Goal: Transaction & Acquisition: Purchase product/service

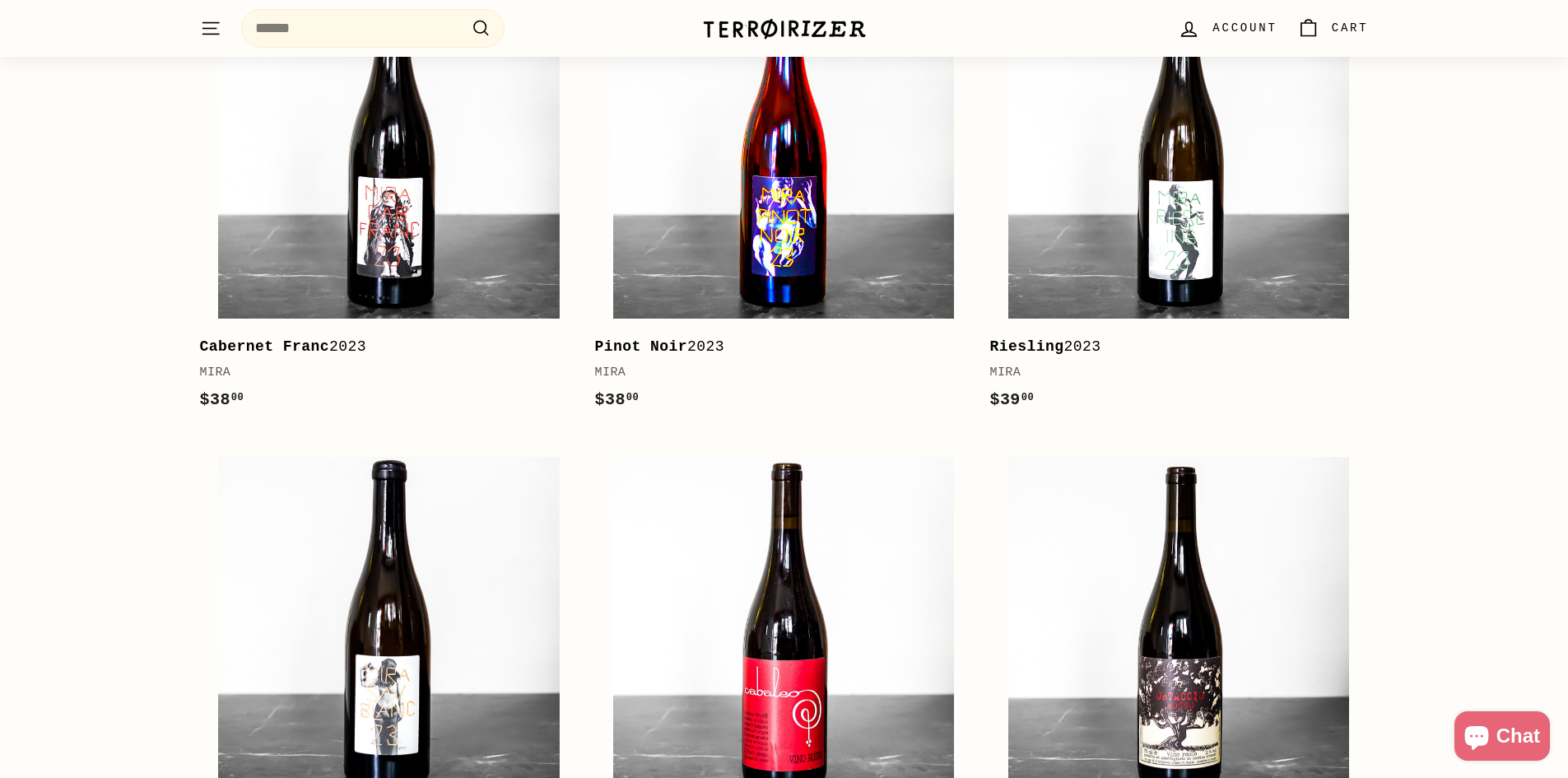
scroll to position [905, 0]
click at [807, 246] on img at bounding box center [783, 149] width 341 height 341
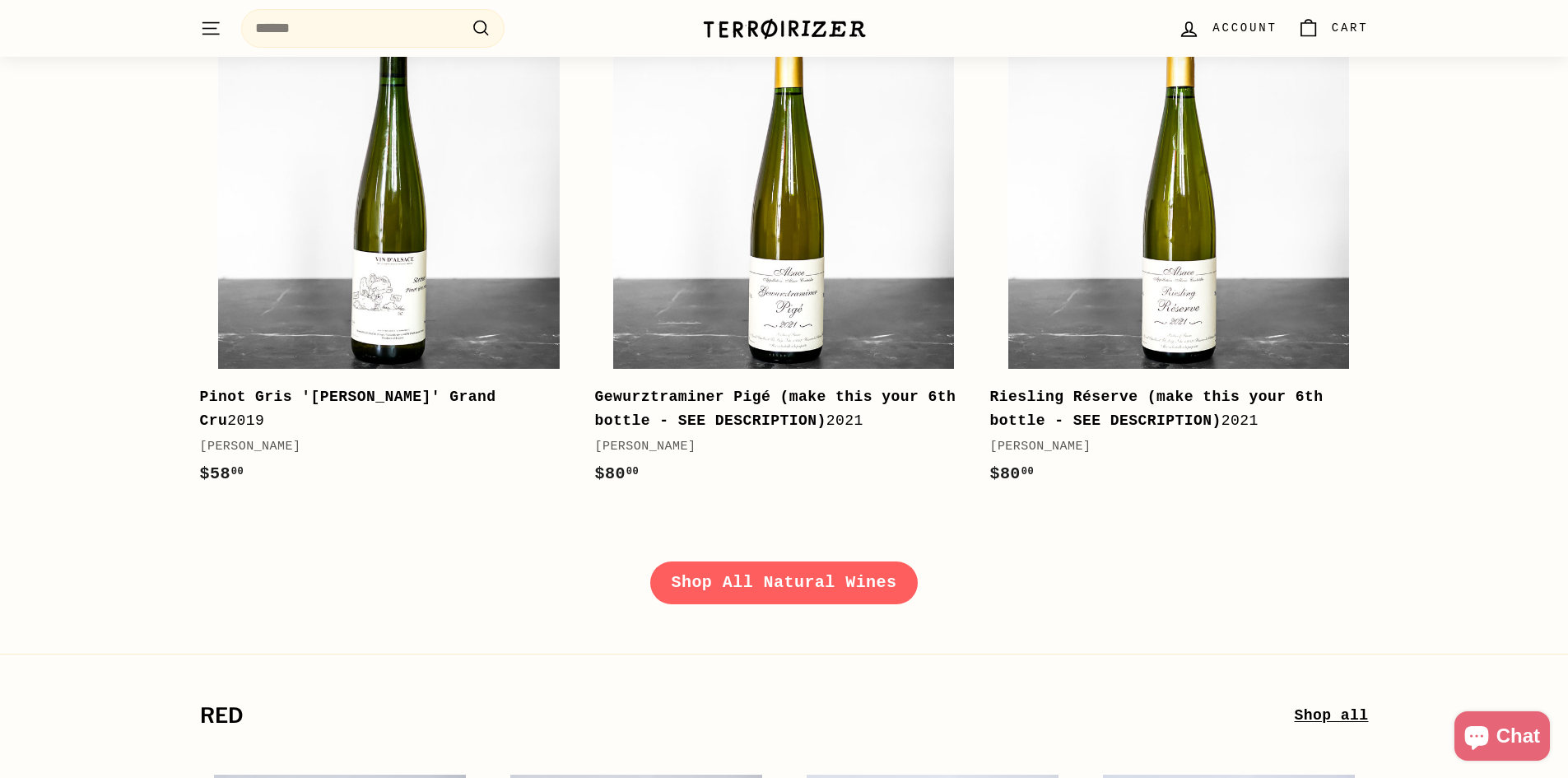
scroll to position [2304, 0]
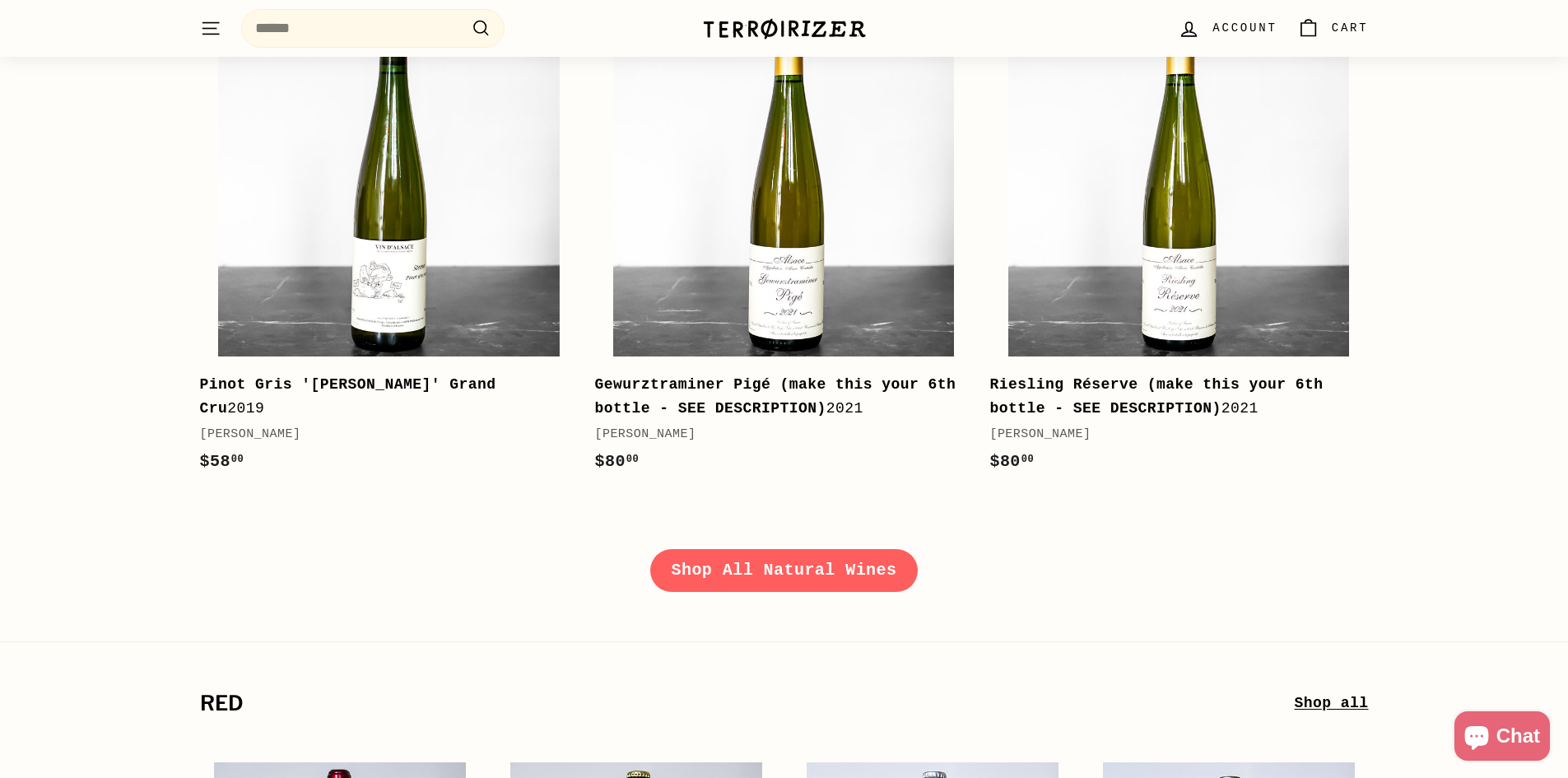
click at [752, 583] on link "Shop All Natural Wines" at bounding box center [784, 570] width 268 height 42
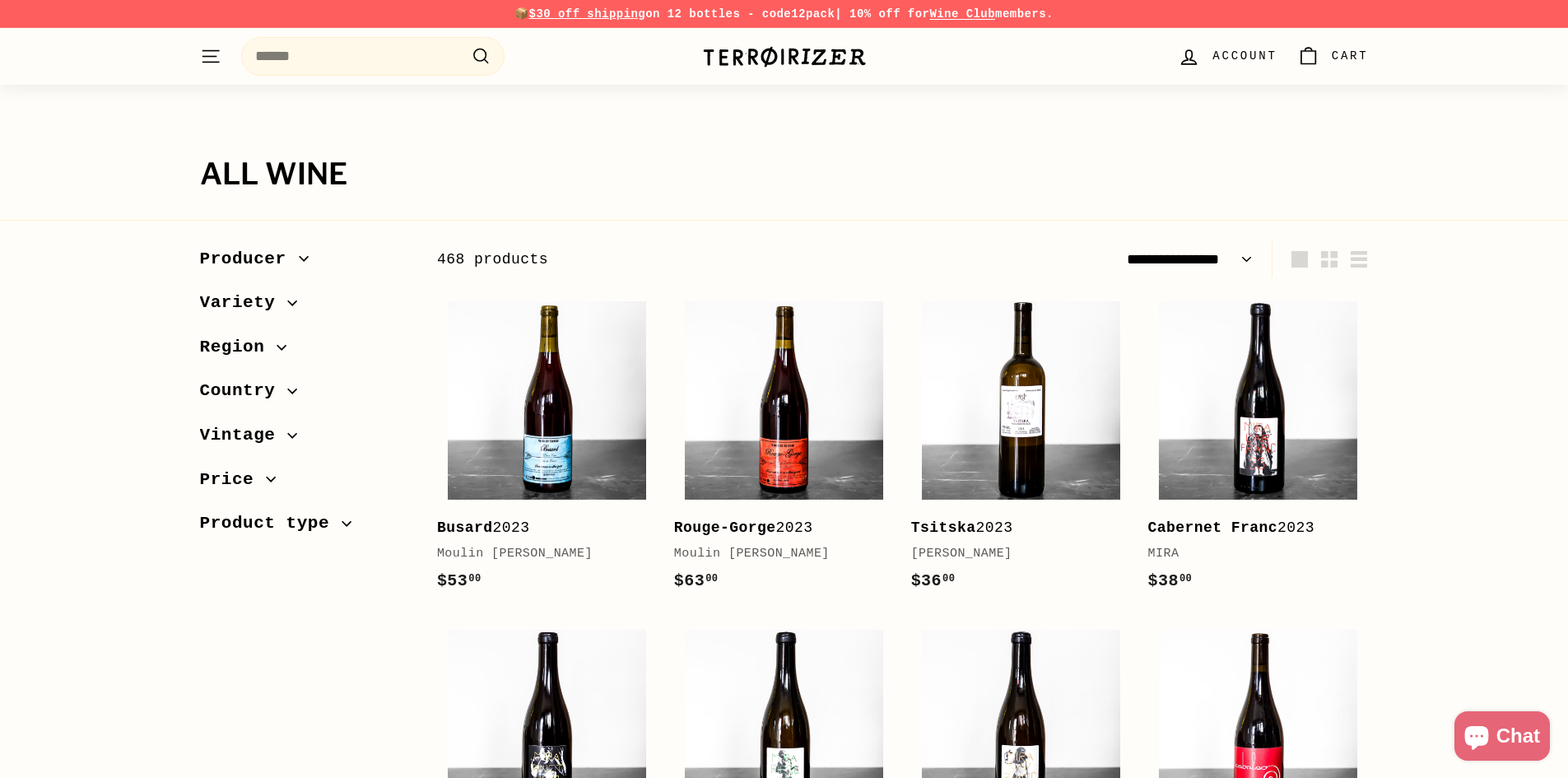
select select "**********"
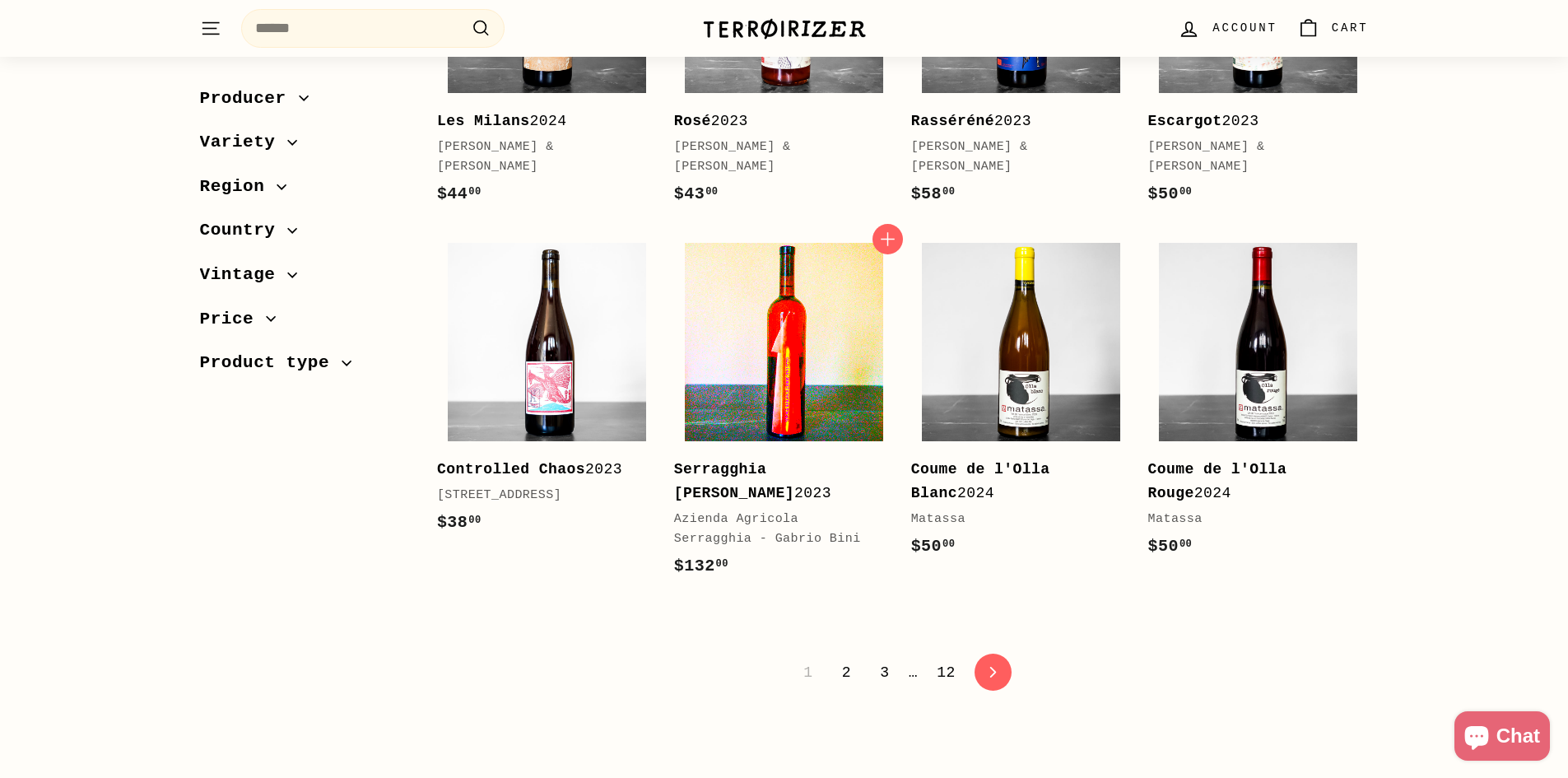
scroll to position [3209, 0]
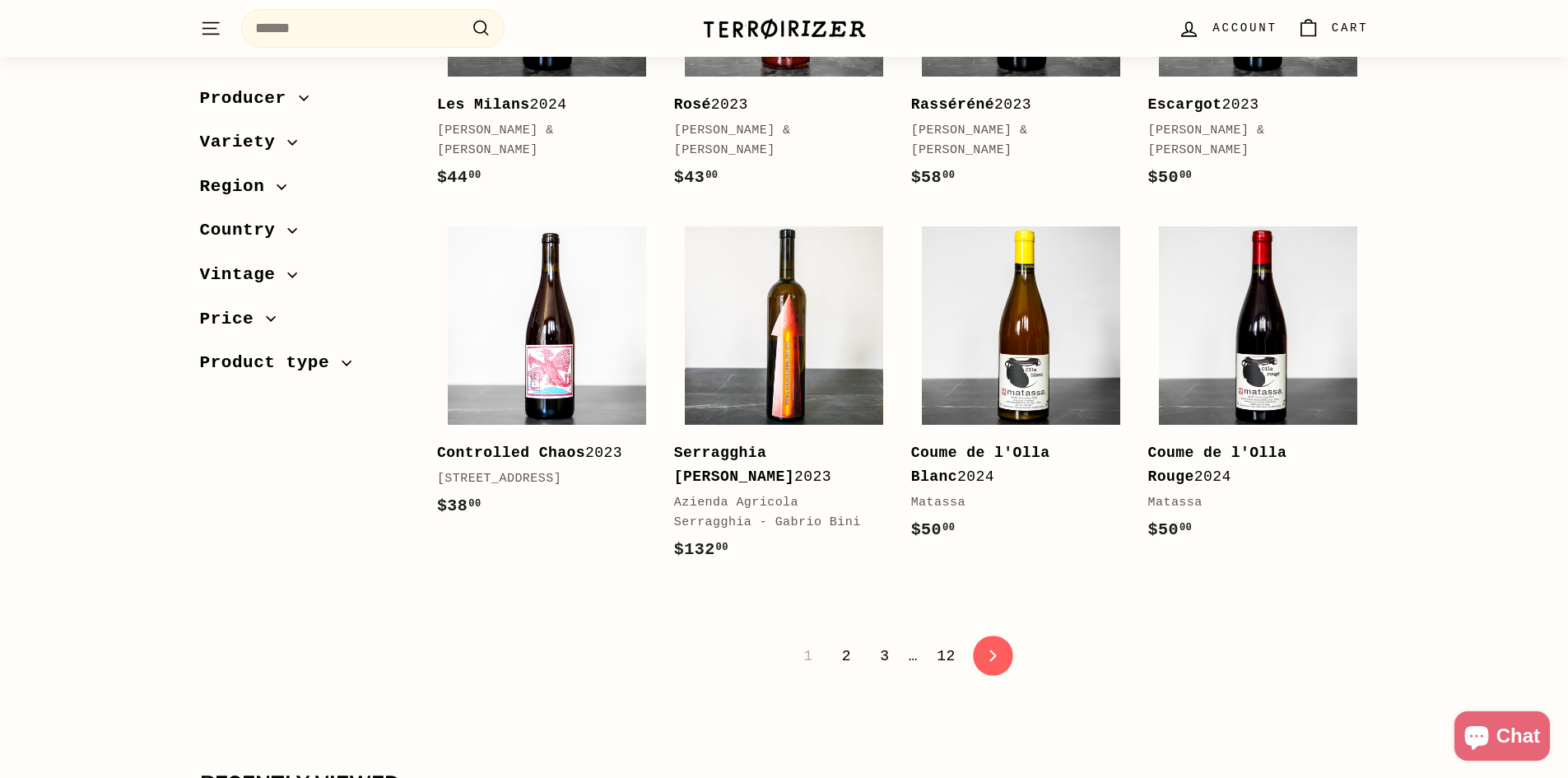
click at [991, 650] on icon "icon-chevron" at bounding box center [994, 655] width 12 height 12
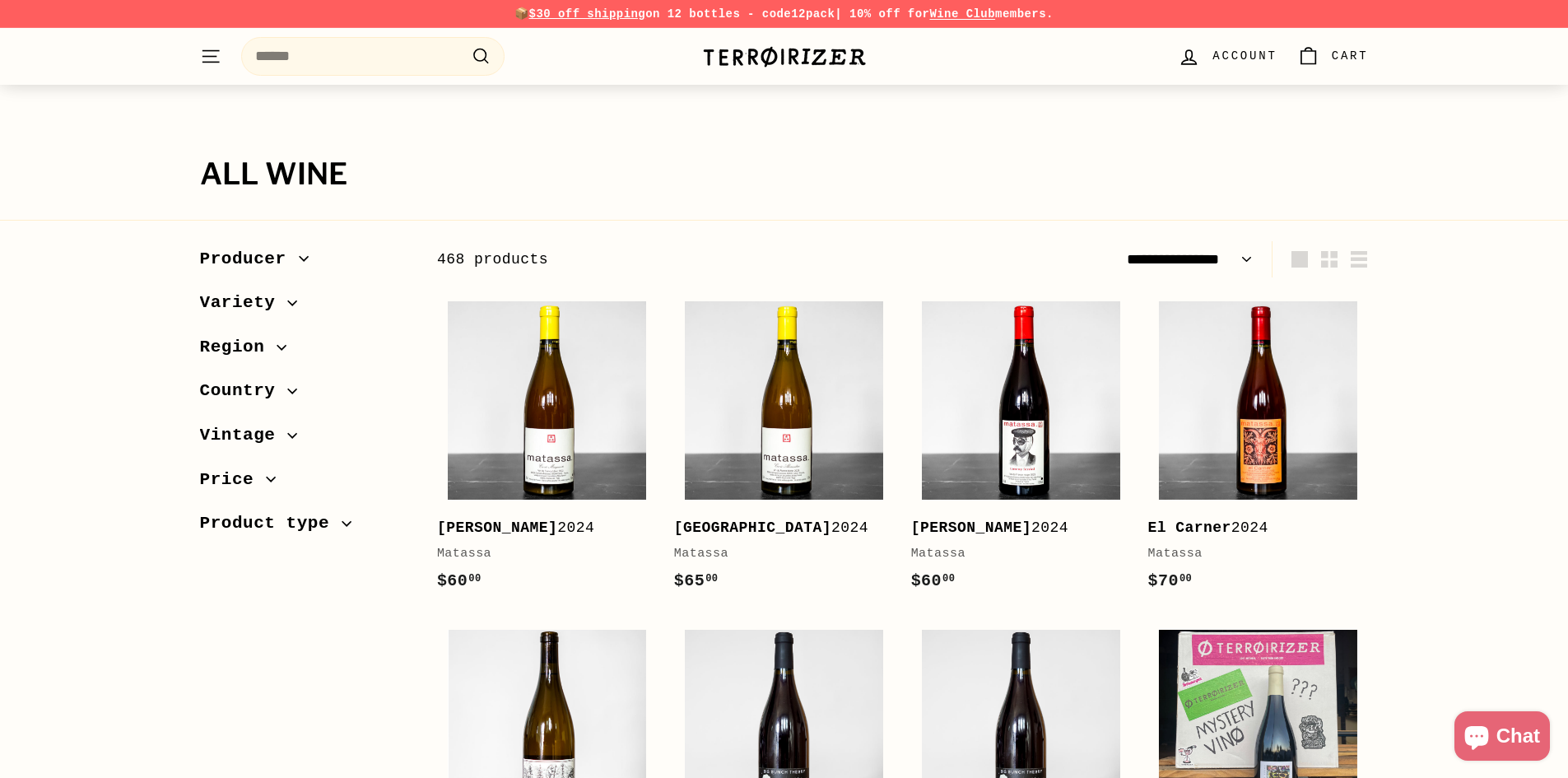
select select "**********"
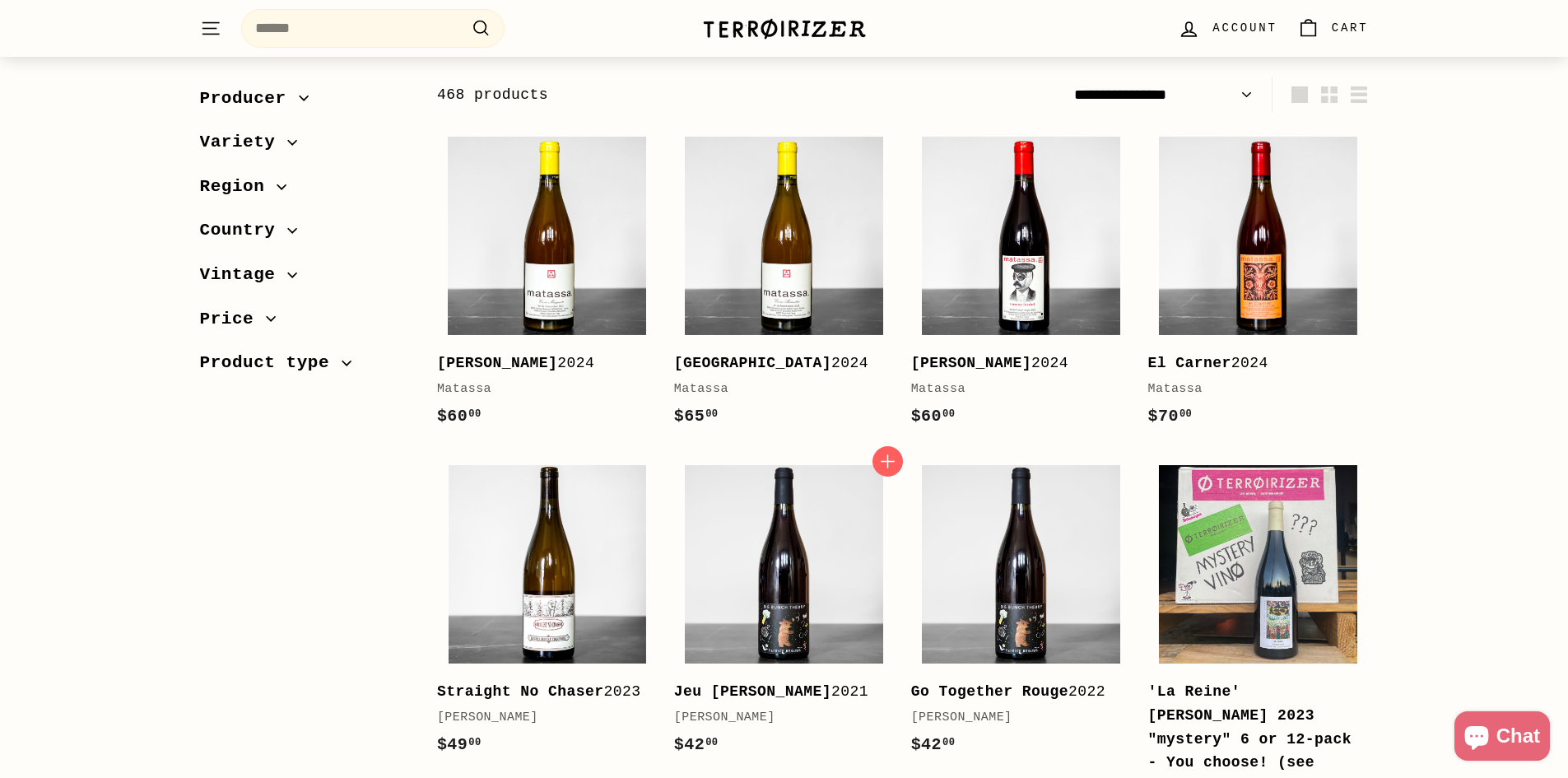
scroll to position [165, 0]
click at [606, 320] on img at bounding box center [546, 236] width 198 height 198
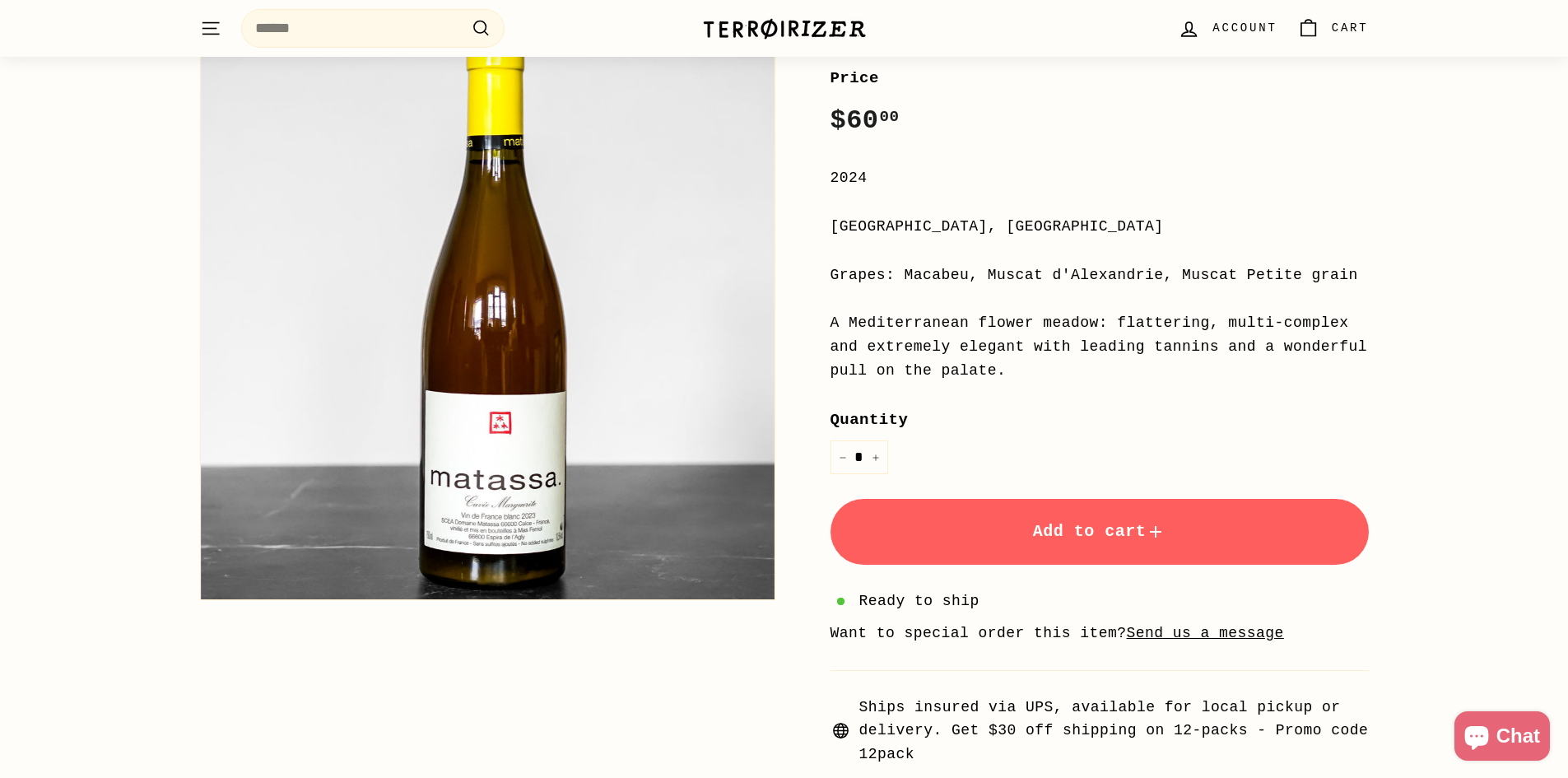
scroll to position [247, 0]
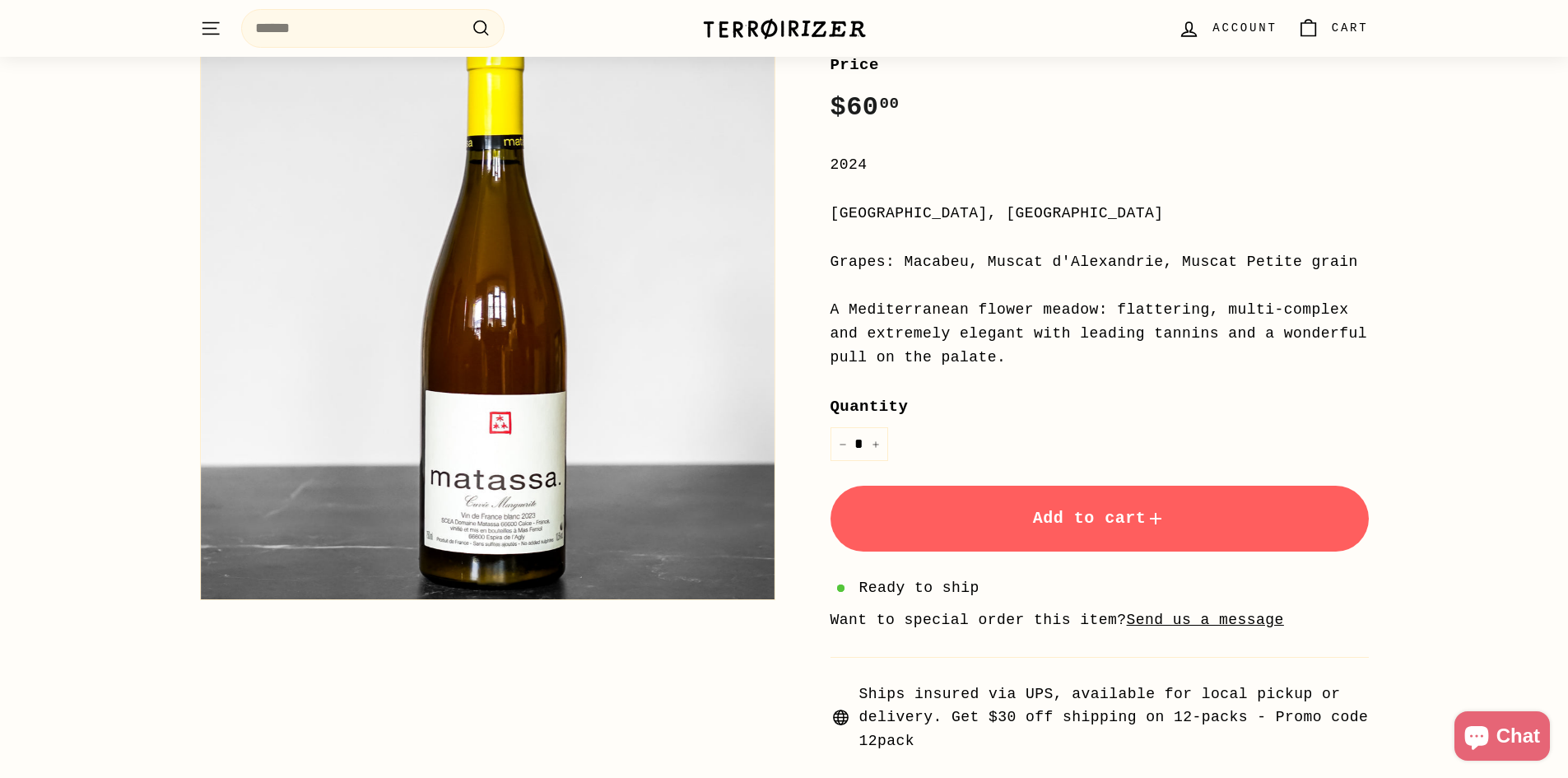
click at [940, 514] on button "Add to cart" at bounding box center [1100, 518] width 539 height 66
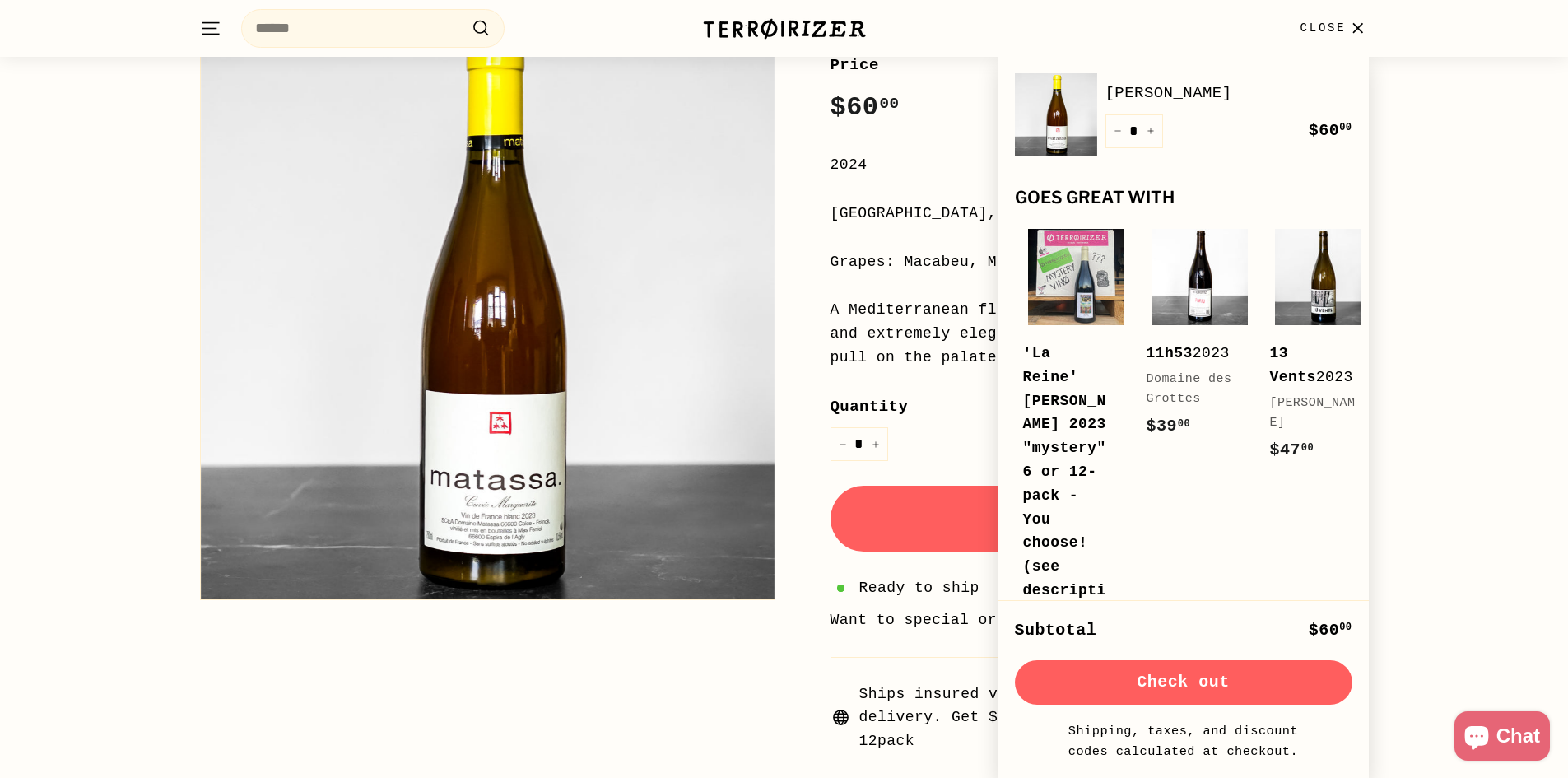
click at [1467, 336] on div "[PERSON_NAME] [PERSON_NAME] Price Regular price $60 00 $60.00 / 2024 [GEOGRAPHI…" at bounding box center [784, 330] width 1568 height 896
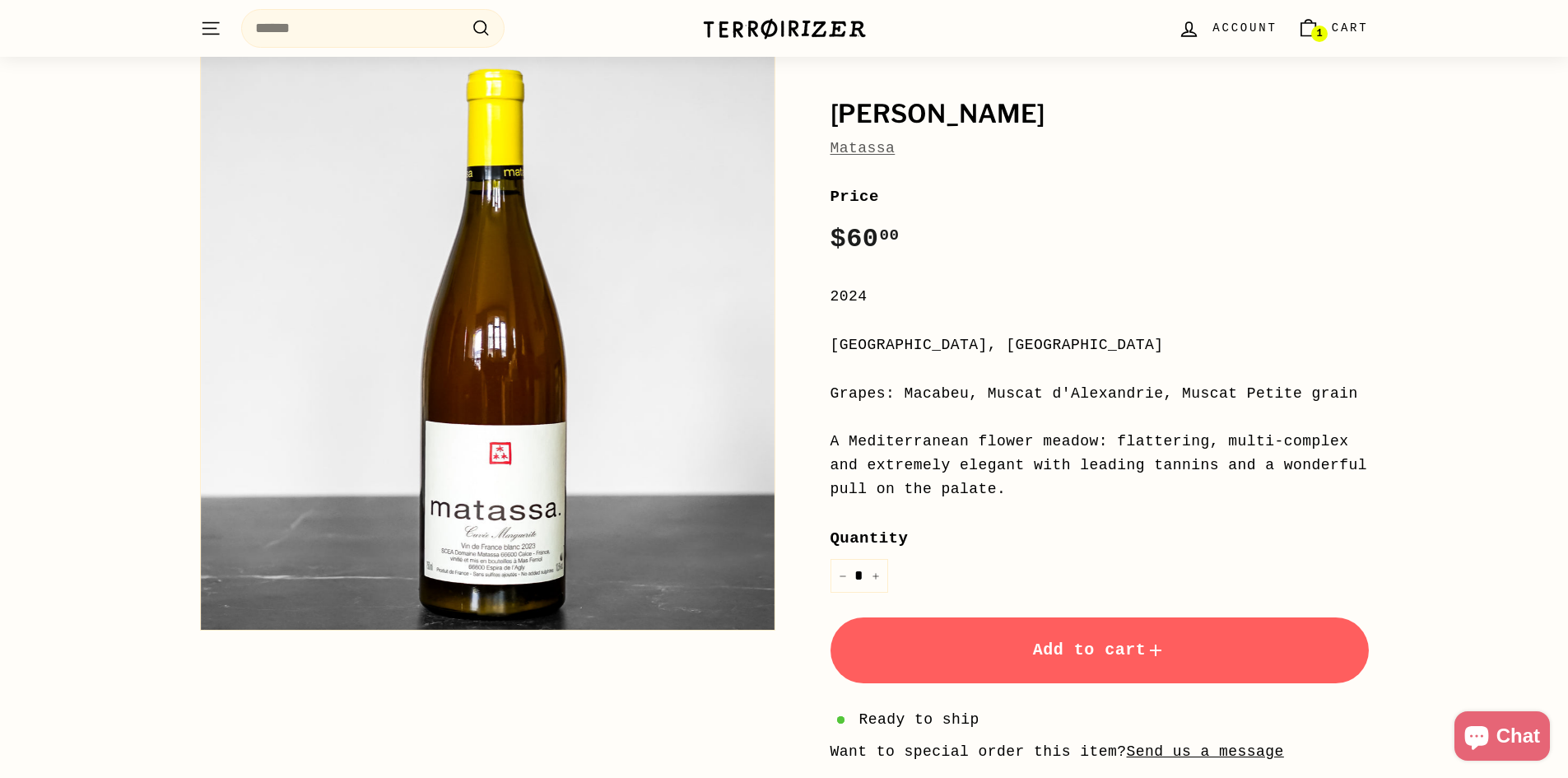
scroll to position [0, 0]
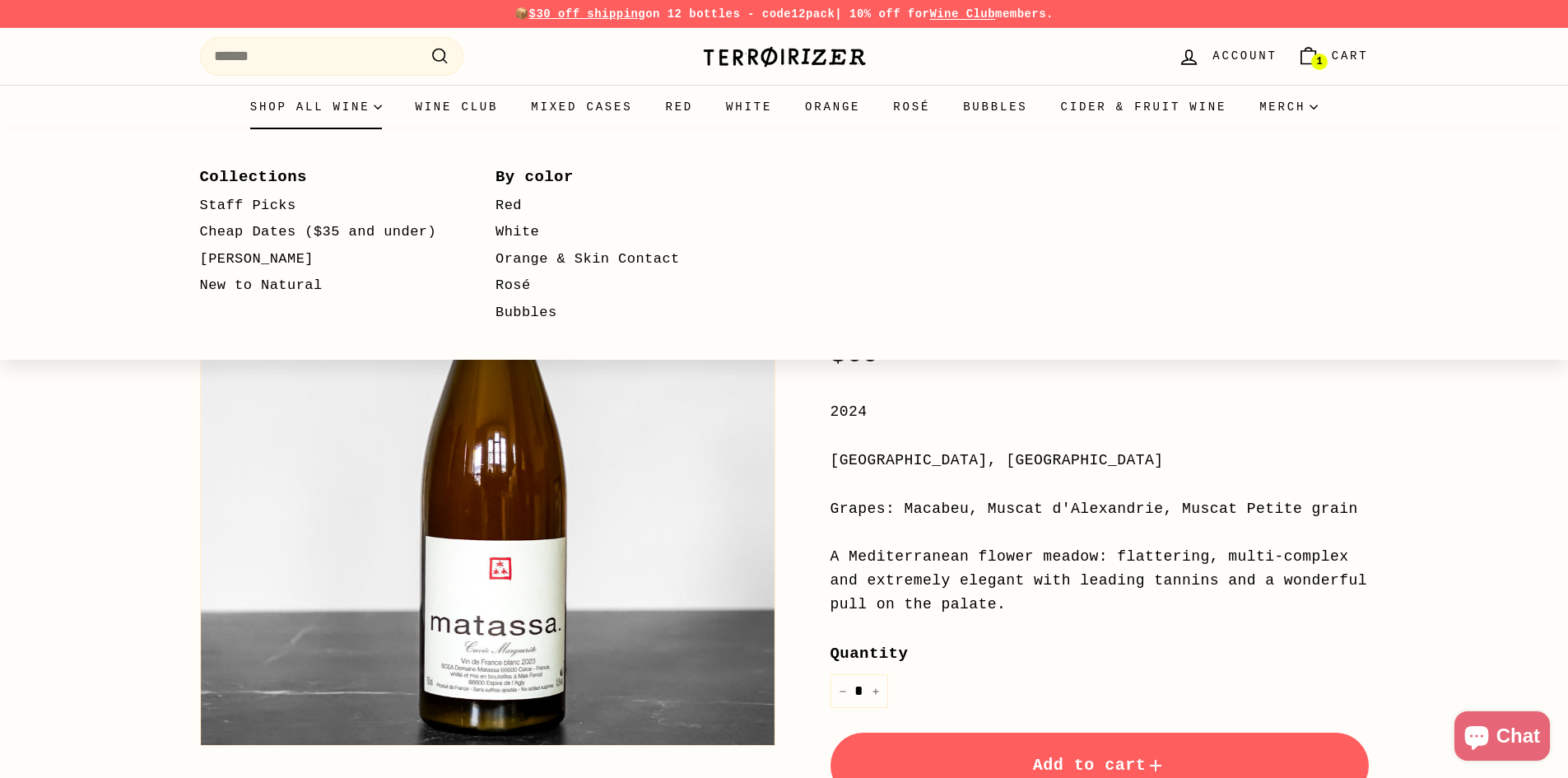
click at [379, 112] on summary "Shop all wine" at bounding box center [316, 107] width 165 height 44
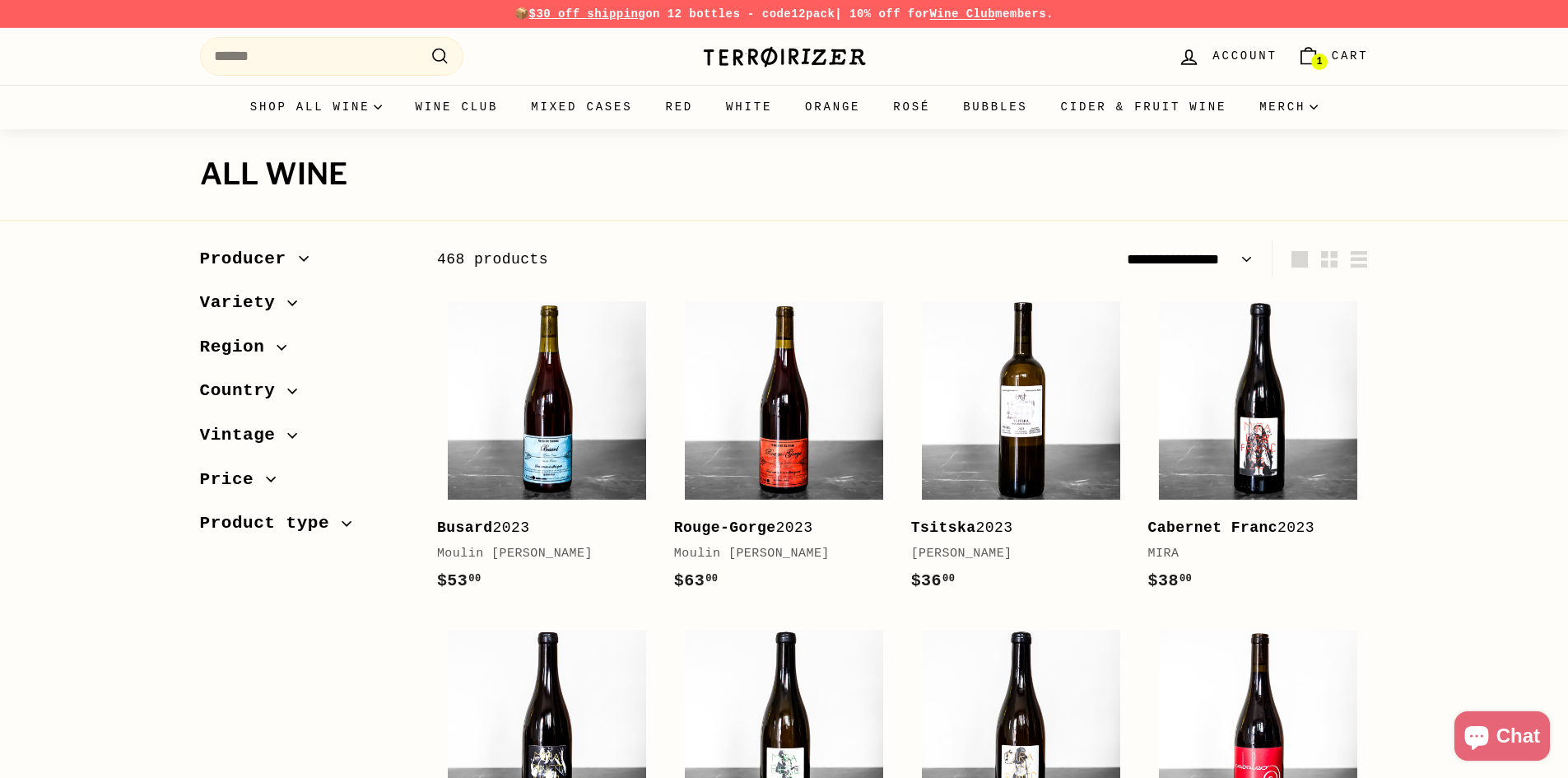
select select "**********"
click at [214, 471] on span "Price" at bounding box center [233, 480] width 67 height 28
drag, startPoint x: 402, startPoint y: 540, endPoint x: 217, endPoint y: 543, distance: 185.0
click at [217, 543] on div at bounding box center [220, 539] width 12 height 12
select select "**********"
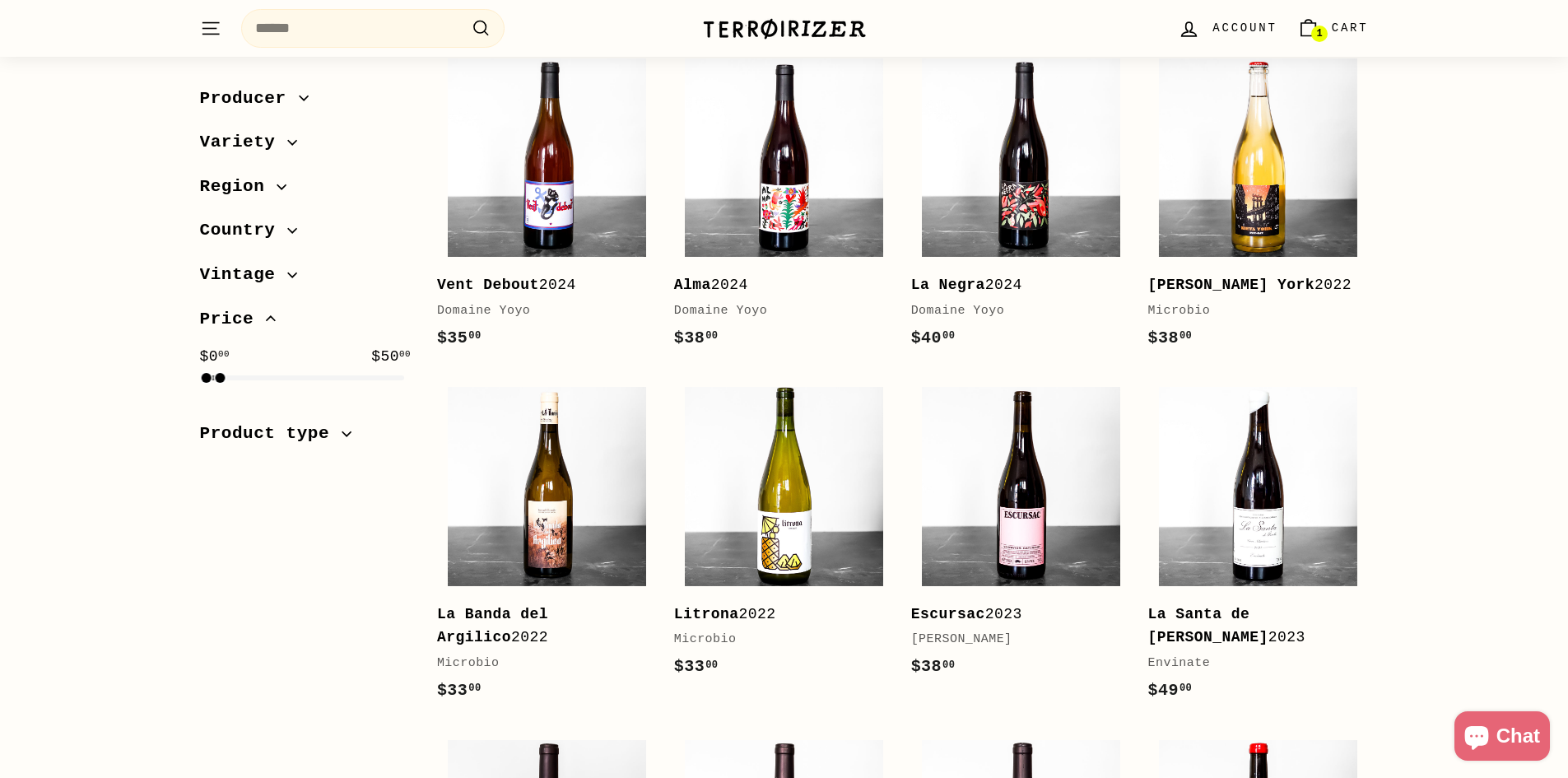
scroll to position [2645, 0]
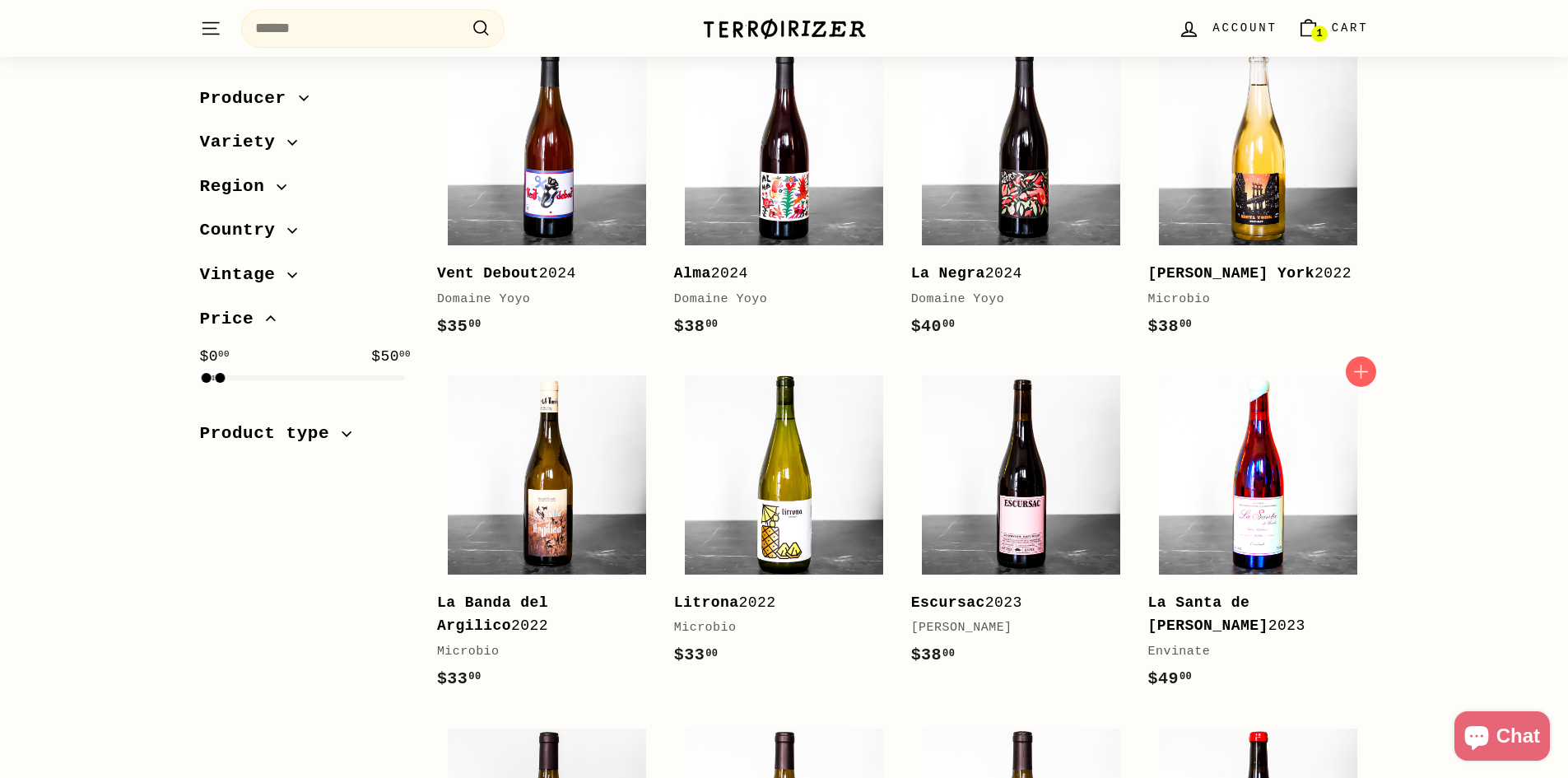
click at [1202, 454] on img at bounding box center [1257, 474] width 198 height 198
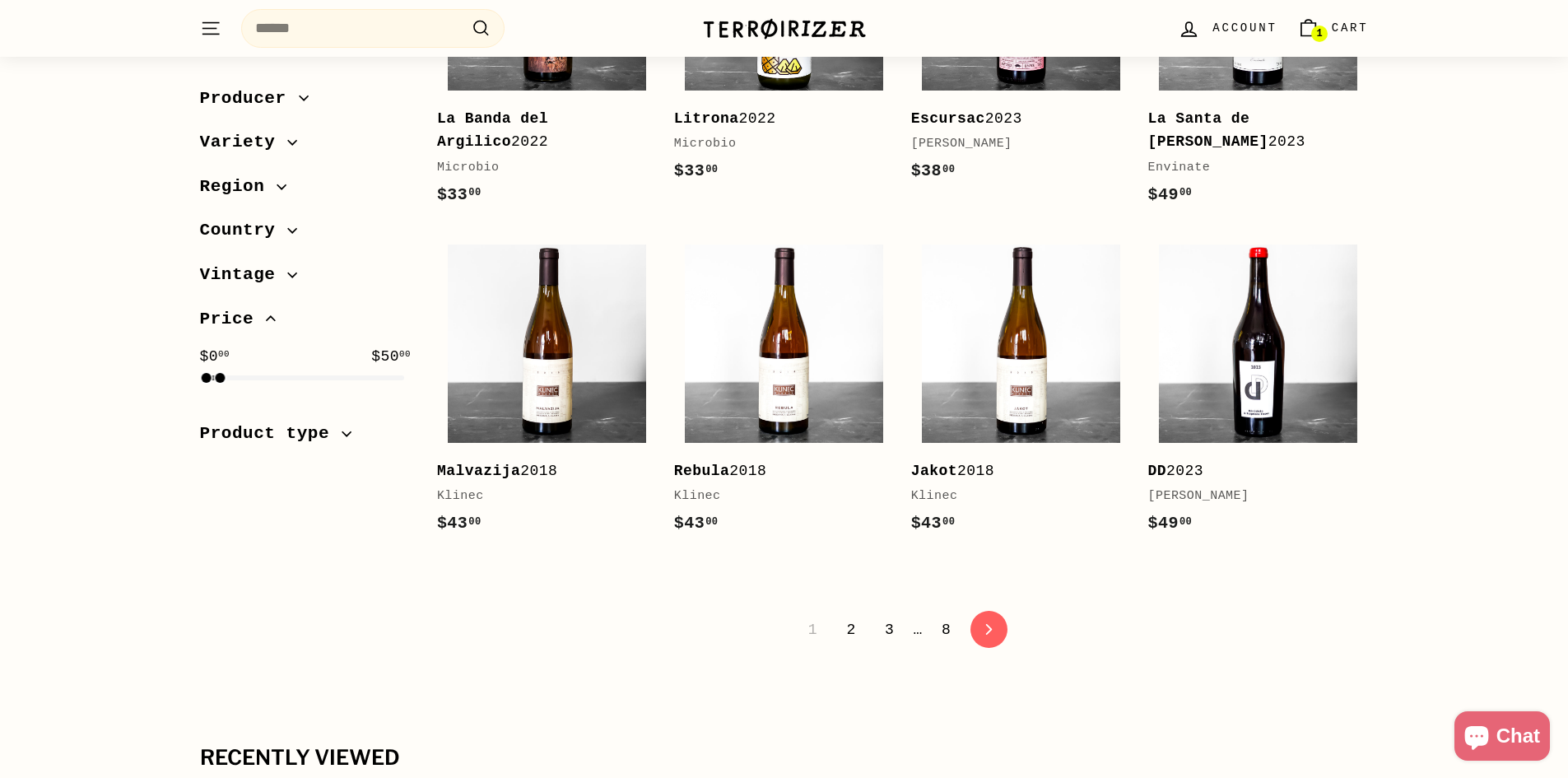
scroll to position [3138, 0]
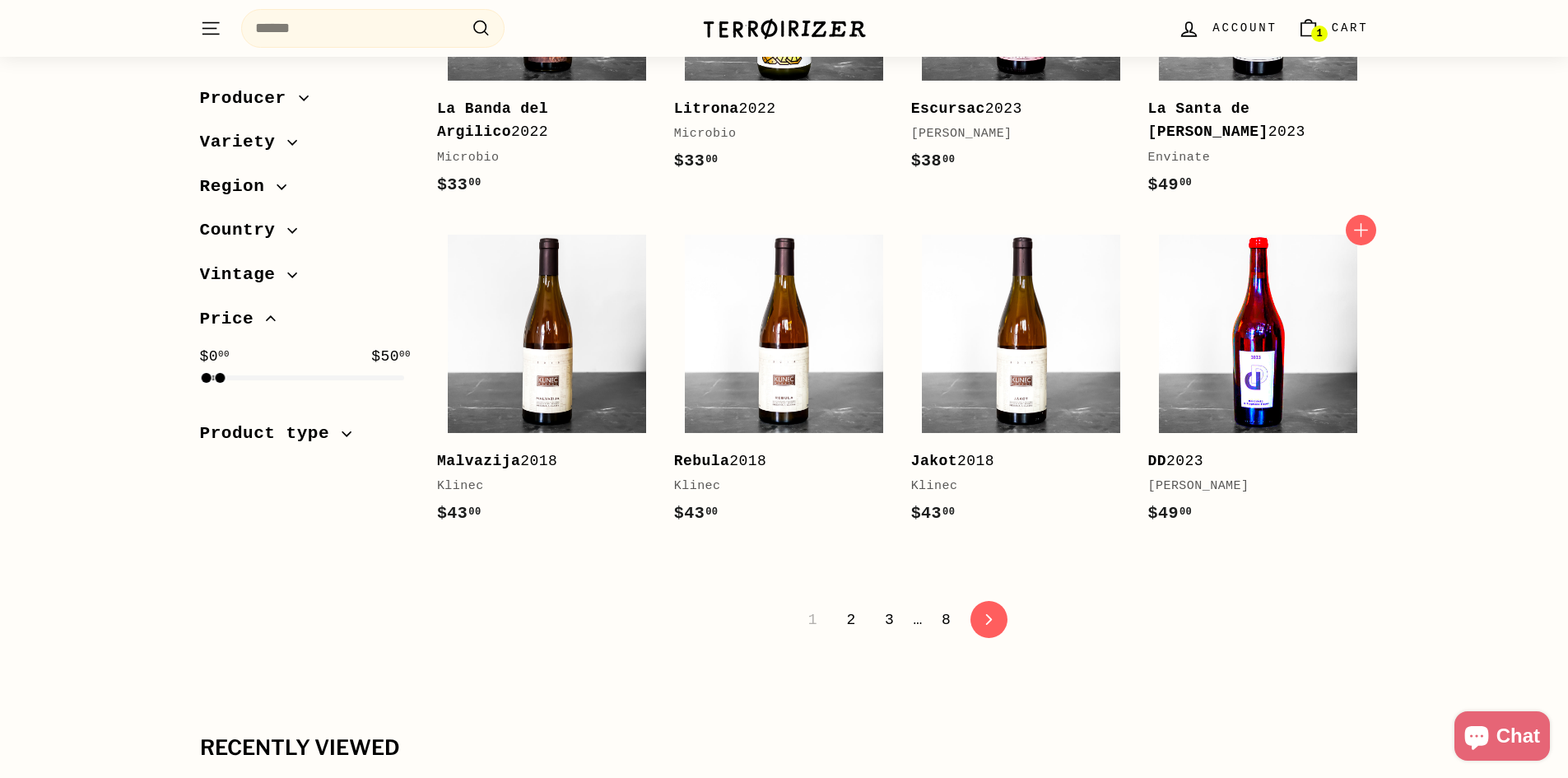
click at [1261, 386] on img at bounding box center [1257, 333] width 198 height 198
click at [986, 614] on icon at bounding box center [988, 620] width 7 height 12
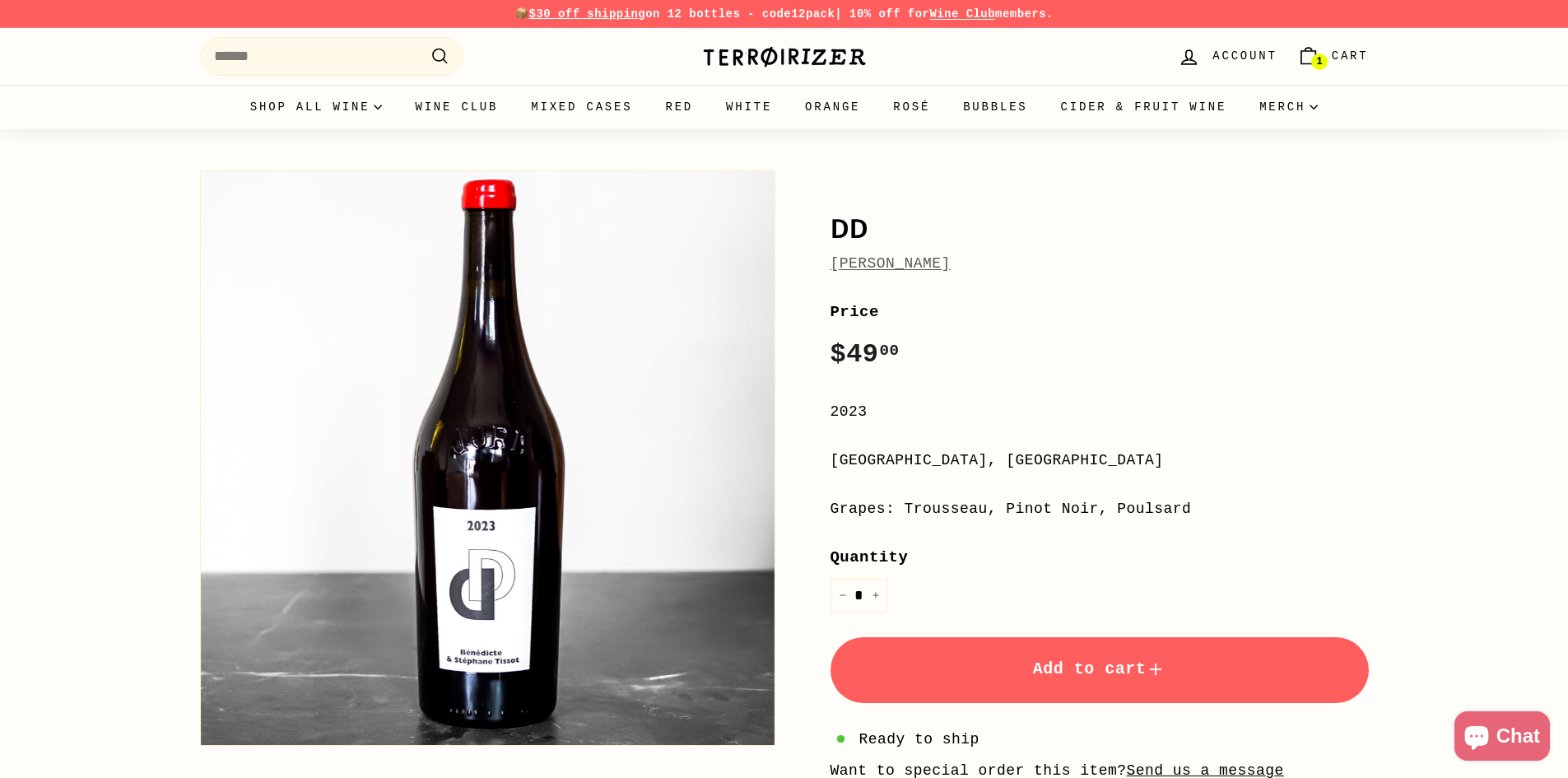
click at [983, 676] on button "Add to cart" at bounding box center [1100, 670] width 539 height 66
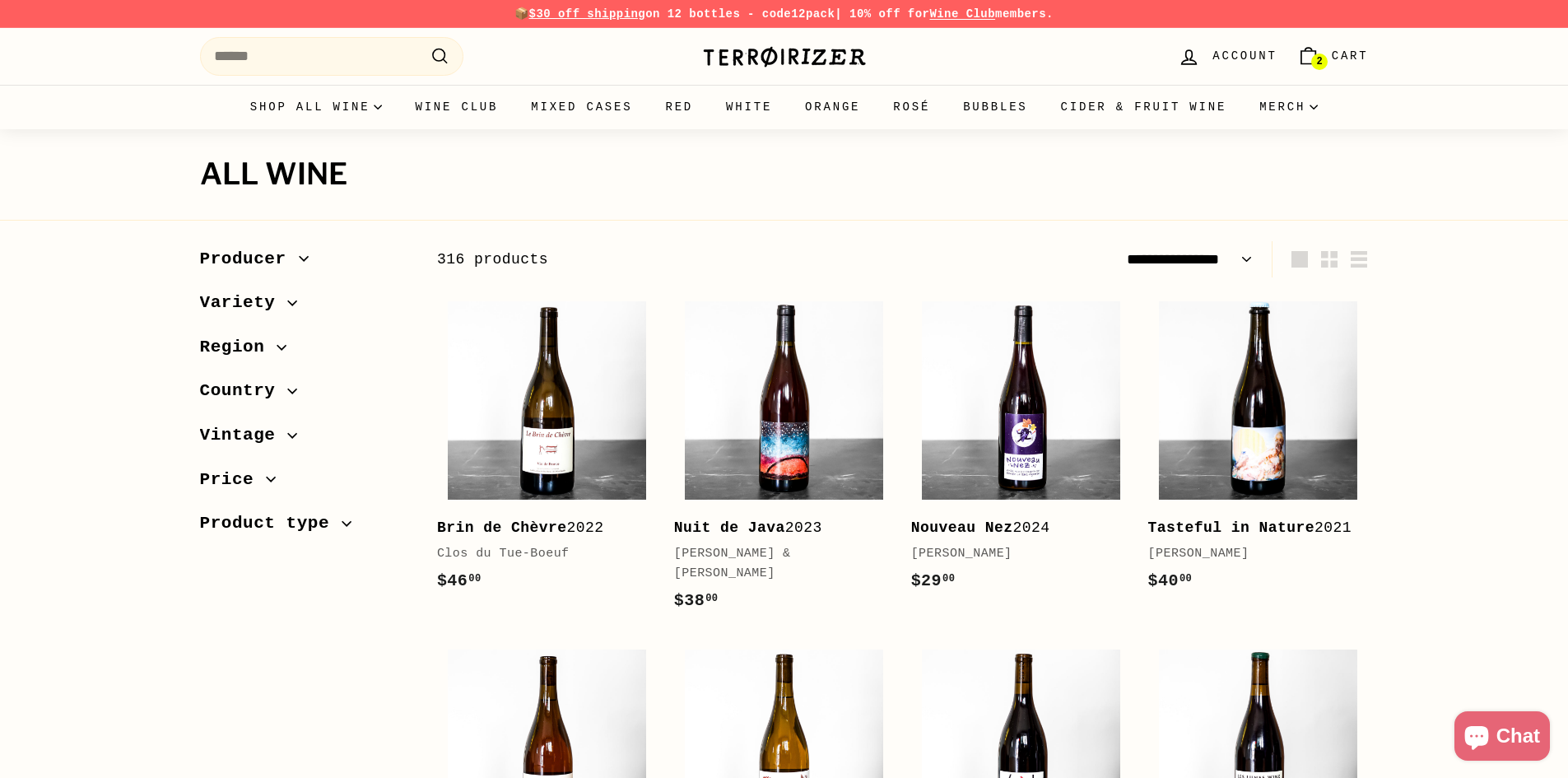
select select "**********"
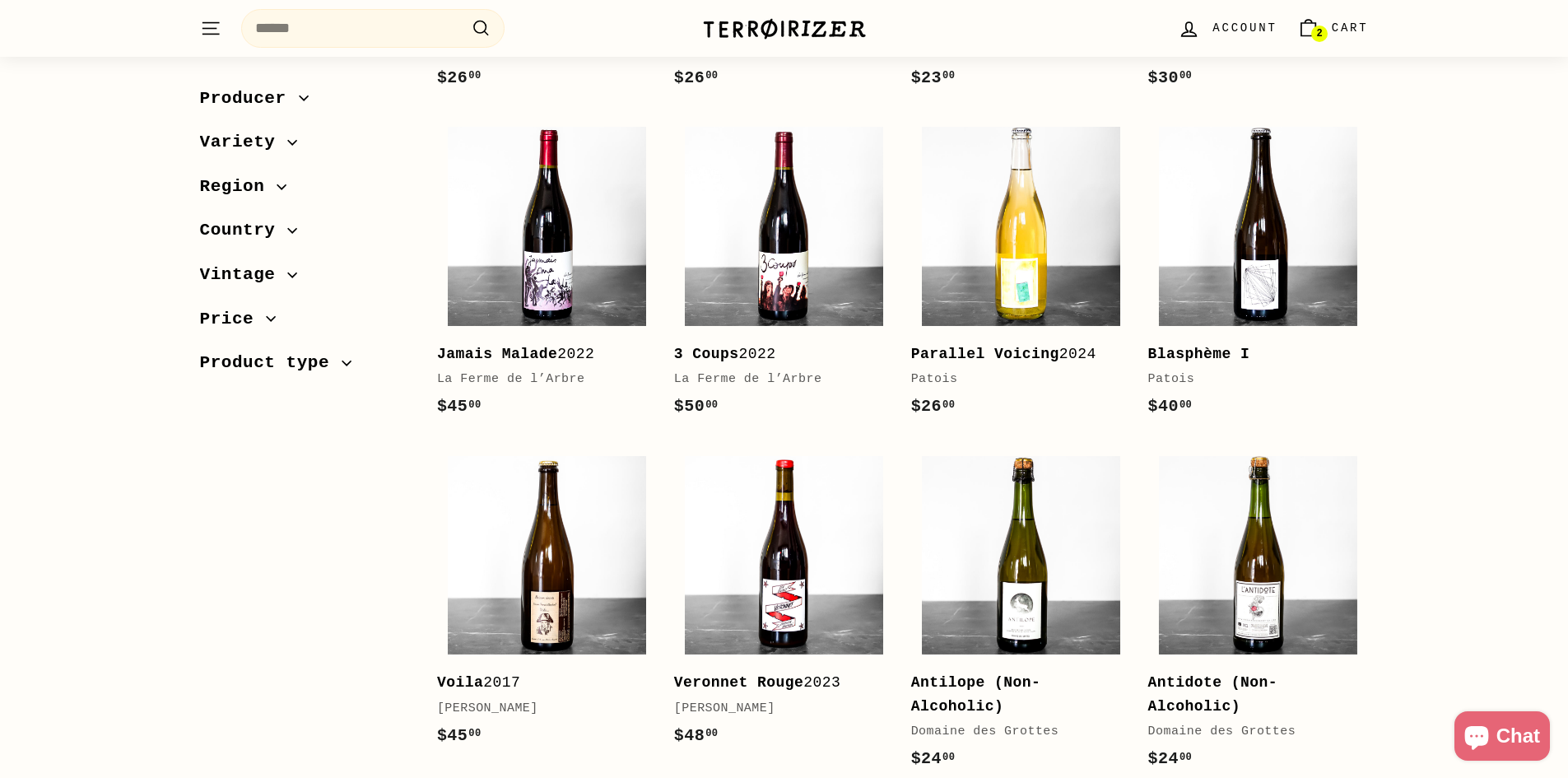
scroll to position [1564, 0]
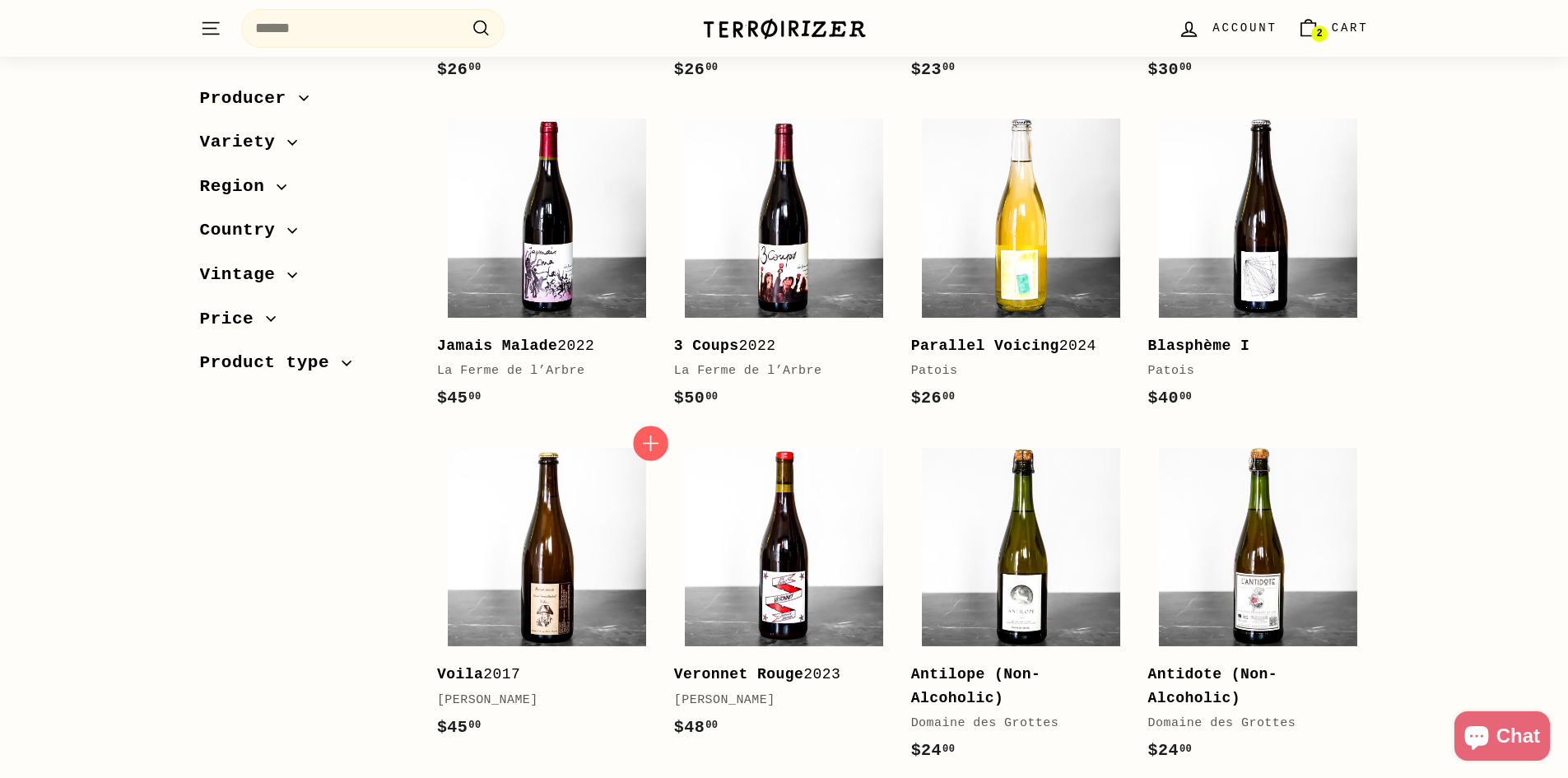
click at [650, 449] on icon "button" at bounding box center [651, 443] width 15 height 15
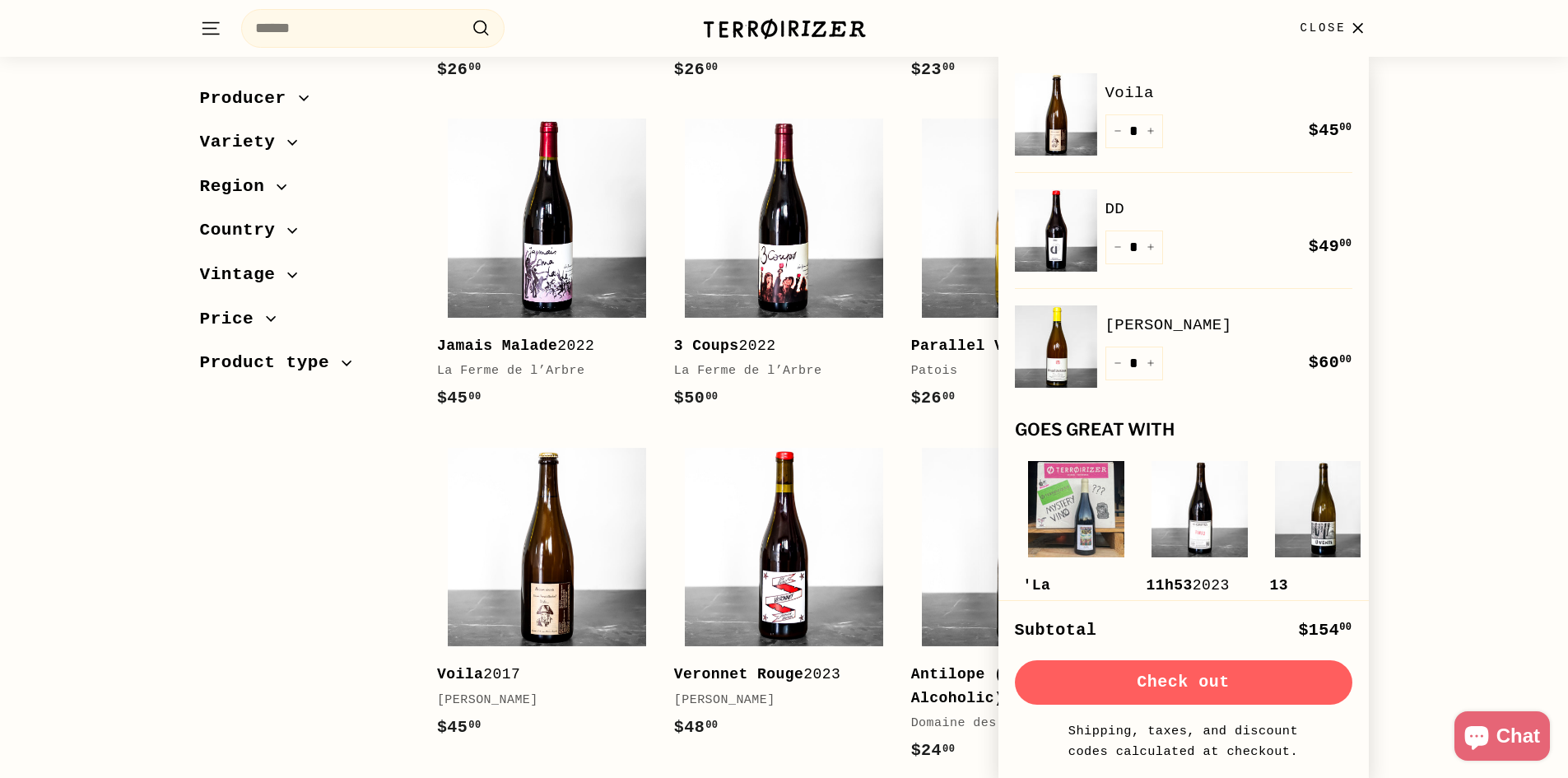
click at [1362, 30] on icon "button" at bounding box center [1358, 28] width 22 height 22
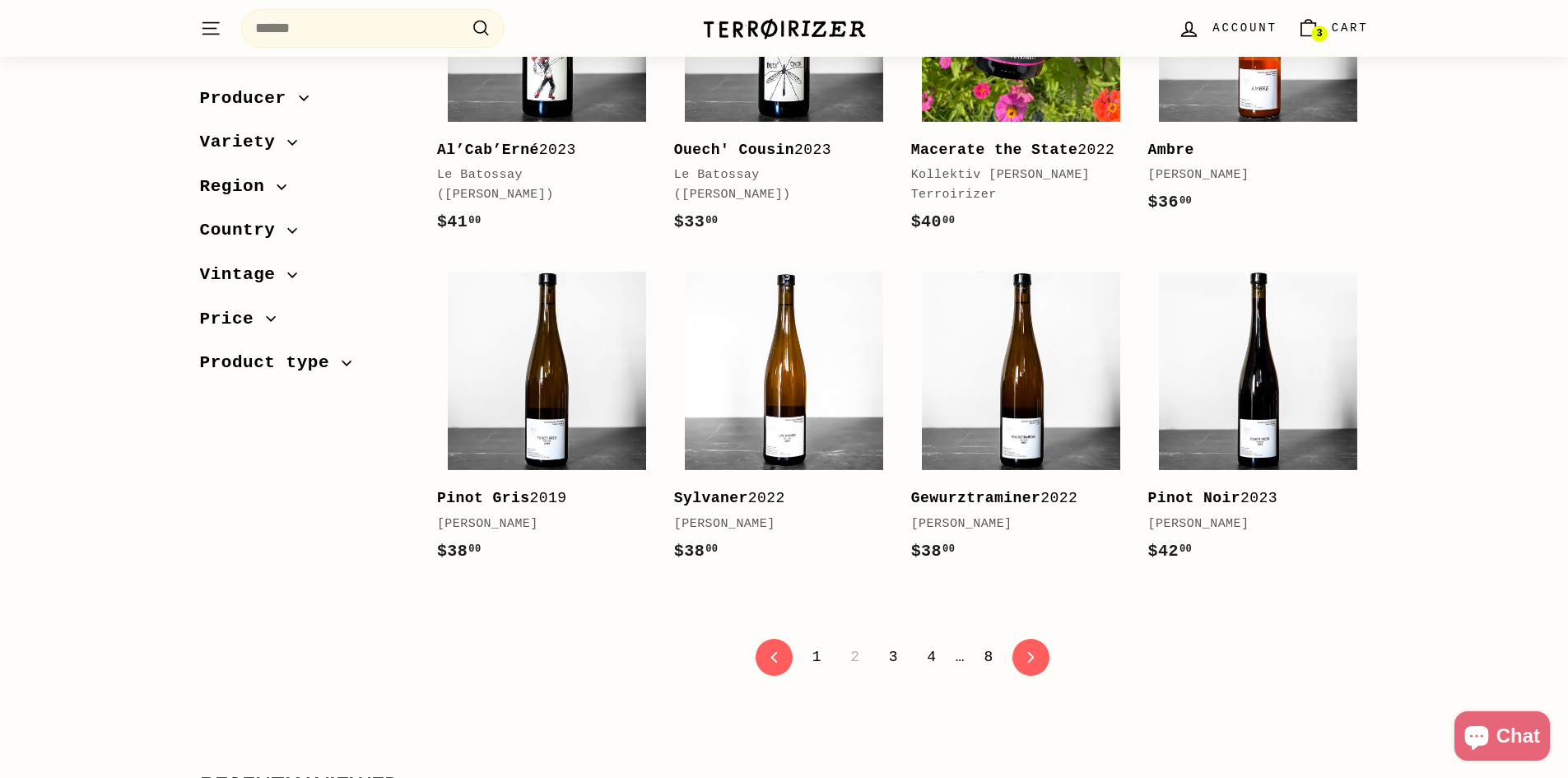
scroll to position [3127, 0]
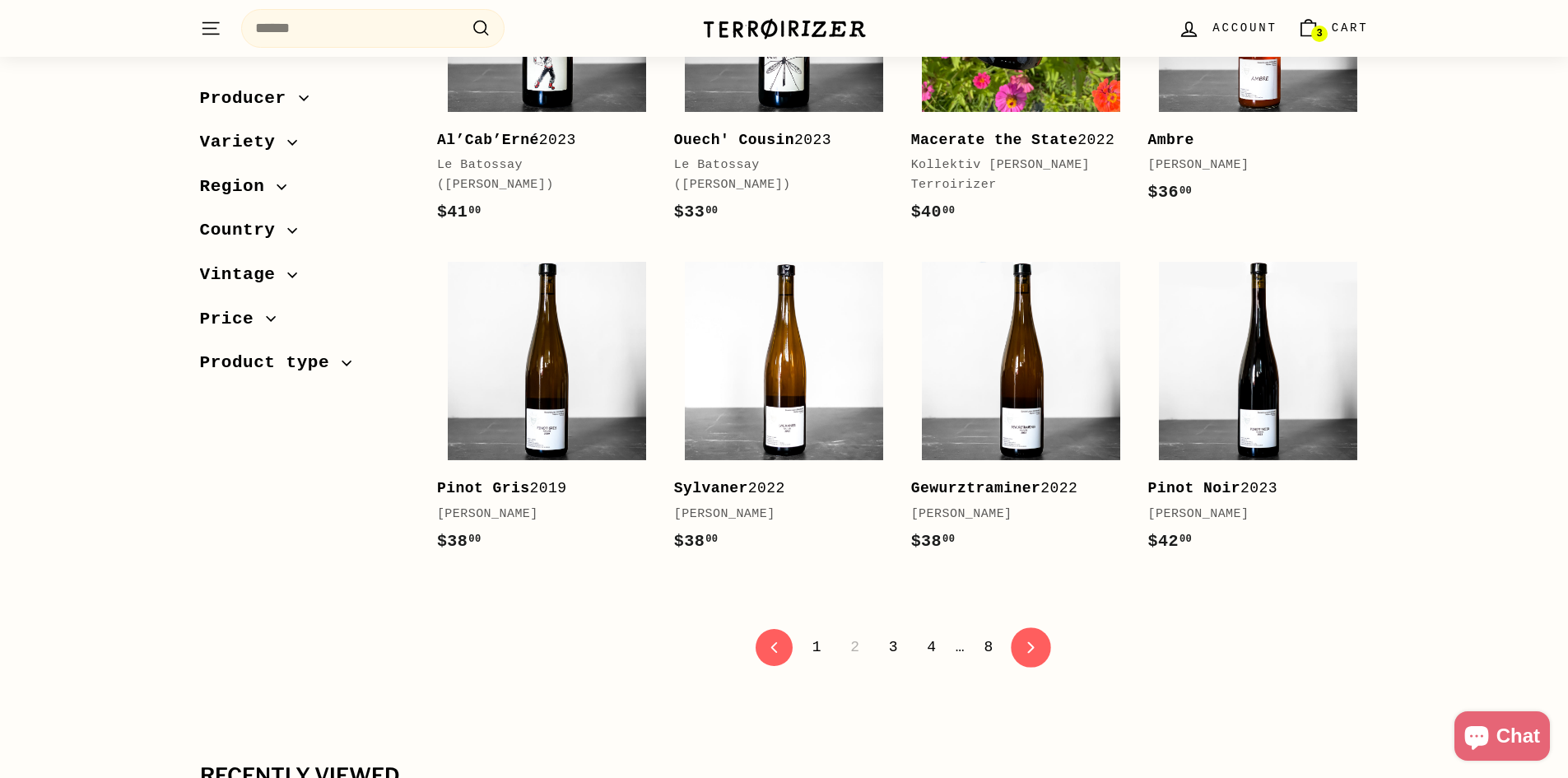
click at [1038, 650] on link "icon-chevron Next" at bounding box center [1031, 648] width 41 height 41
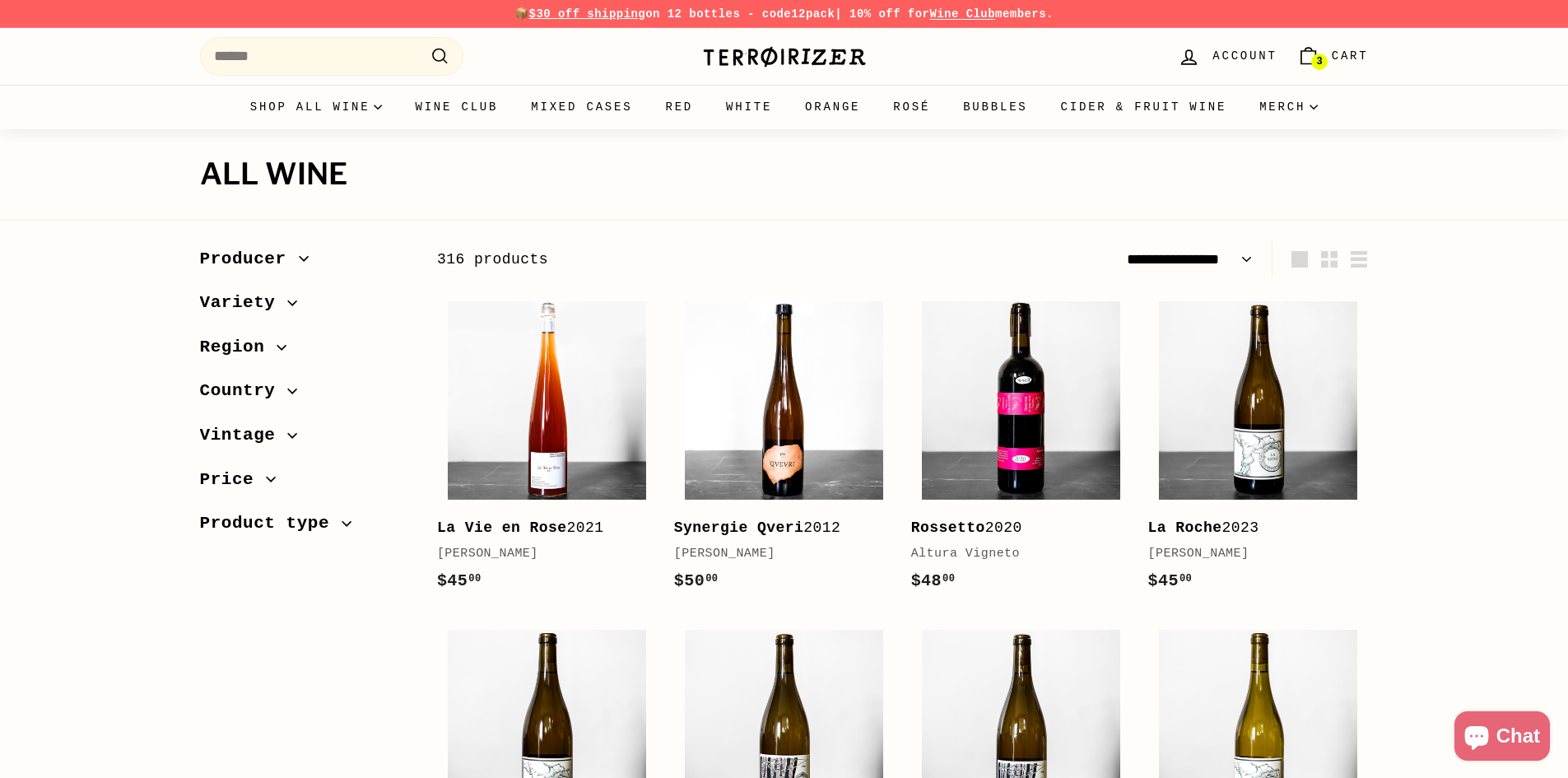
select select "**********"
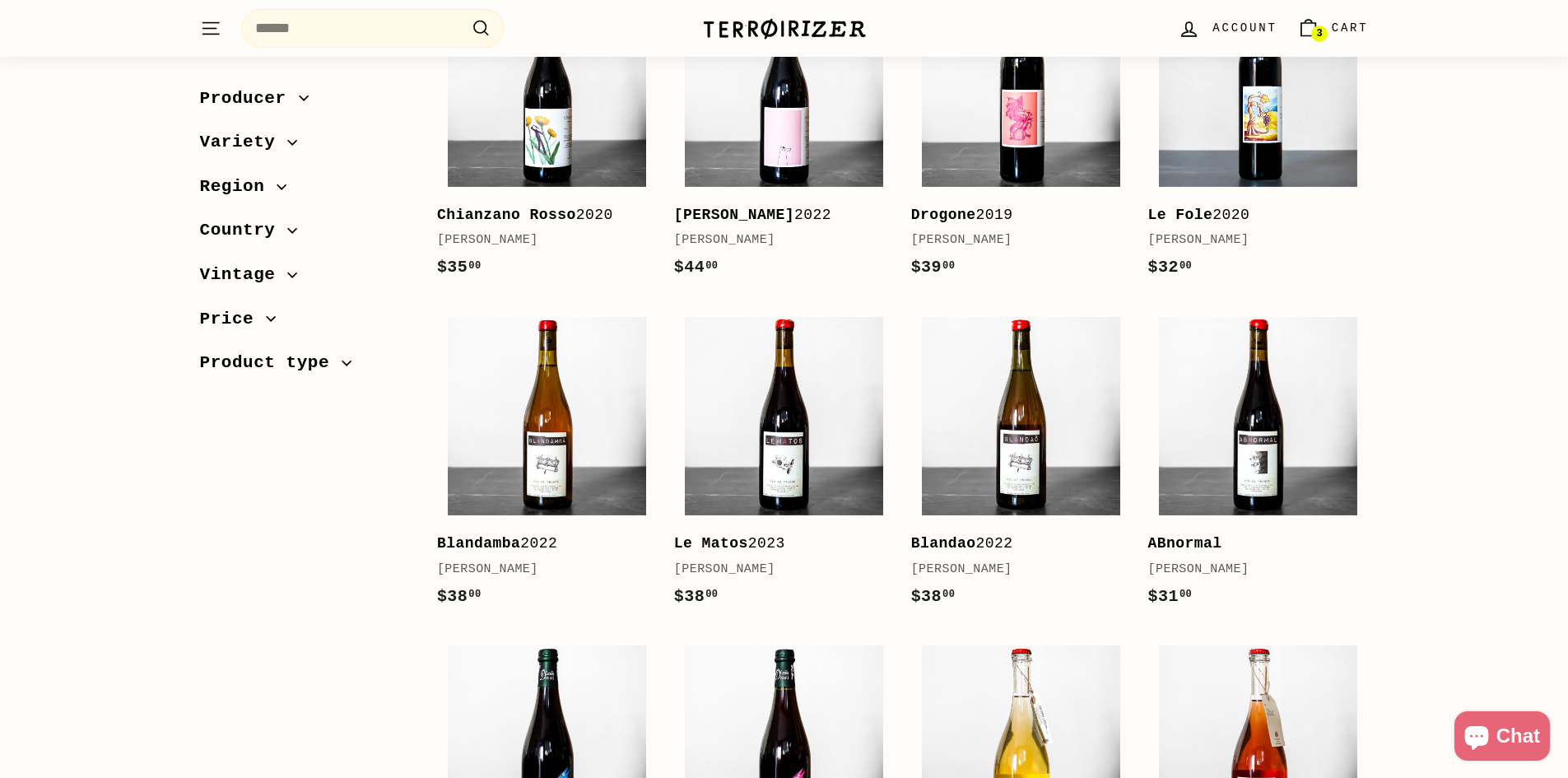
scroll to position [1646, 0]
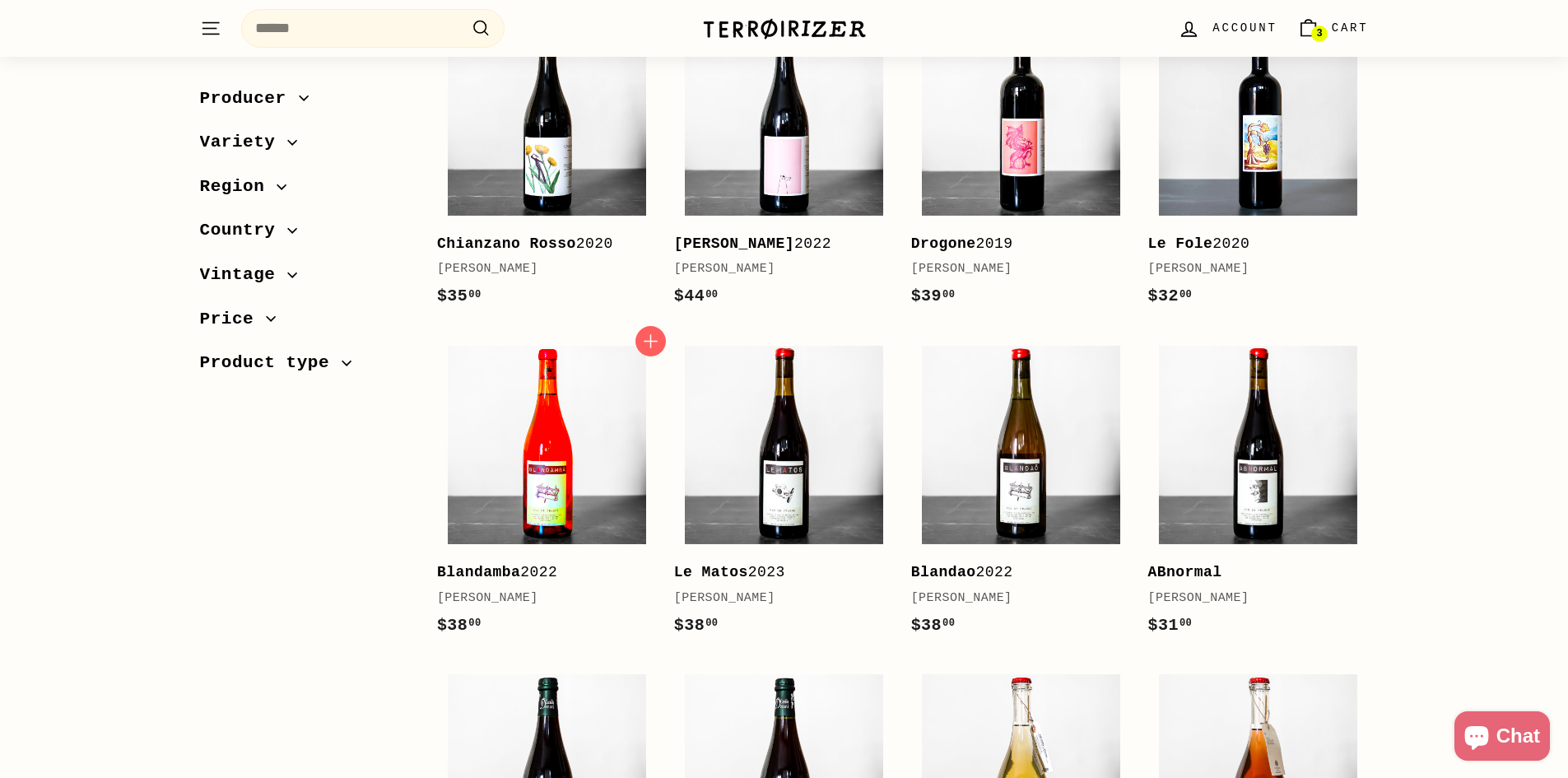
click at [505, 482] on img at bounding box center [546, 444] width 198 height 198
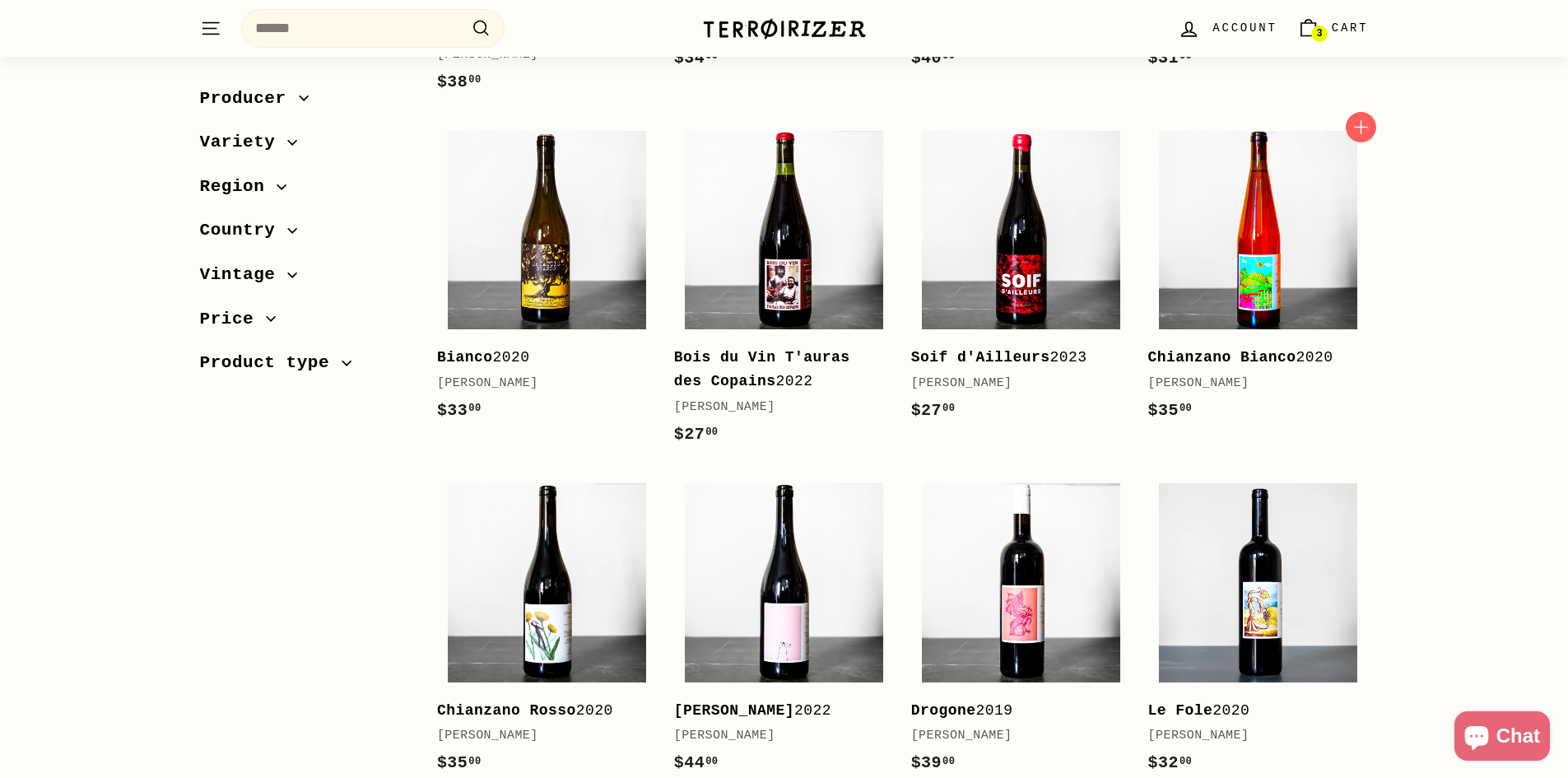
scroll to position [987, 0]
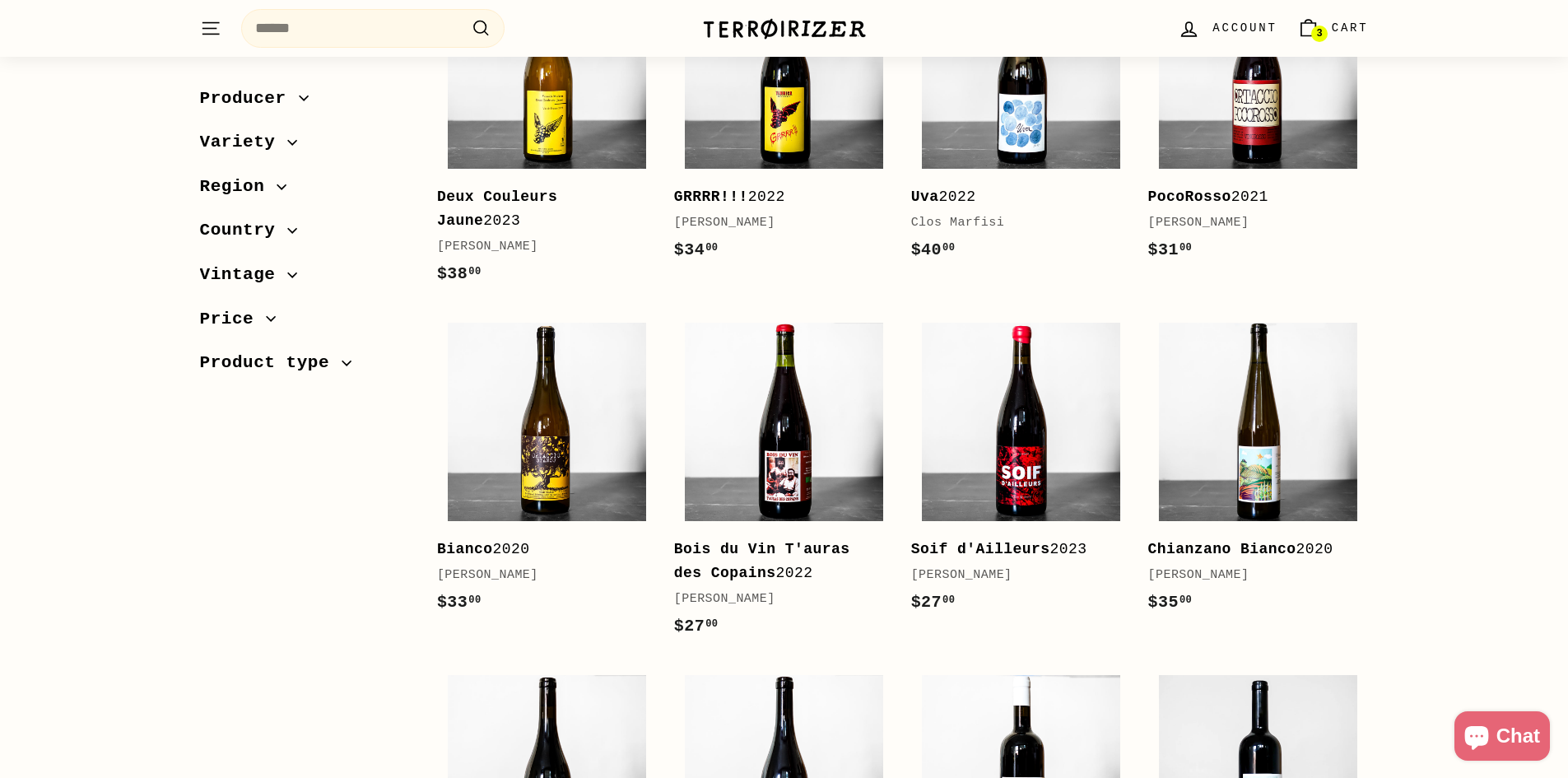
click at [1339, 27] on span "Cart" at bounding box center [1350, 28] width 37 height 18
